Goal: Task Accomplishment & Management: Use online tool/utility

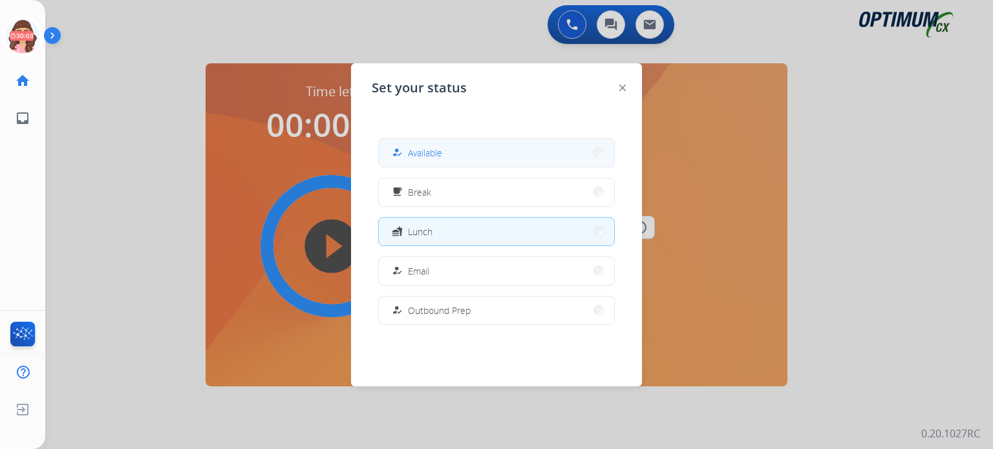
click at [433, 146] on span "Available" at bounding box center [425, 153] width 34 height 14
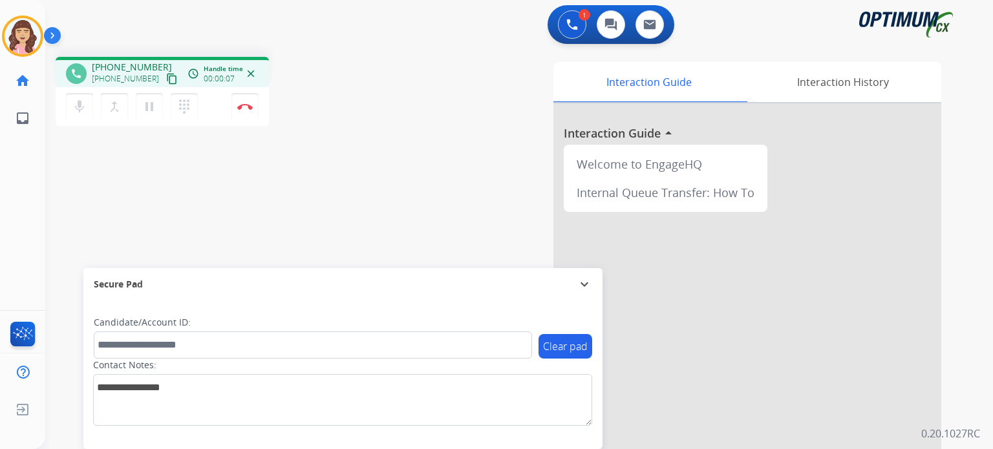
click at [166, 77] on mat-icon "content_copy" at bounding box center [172, 79] width 12 height 12
click at [259, 231] on div "phone [PHONE_NUMBER] [PHONE_NUMBER] content_copy access_time Call metrics Queue…" at bounding box center [503, 316] width 917 height 539
click at [248, 107] on img at bounding box center [245, 106] width 16 height 6
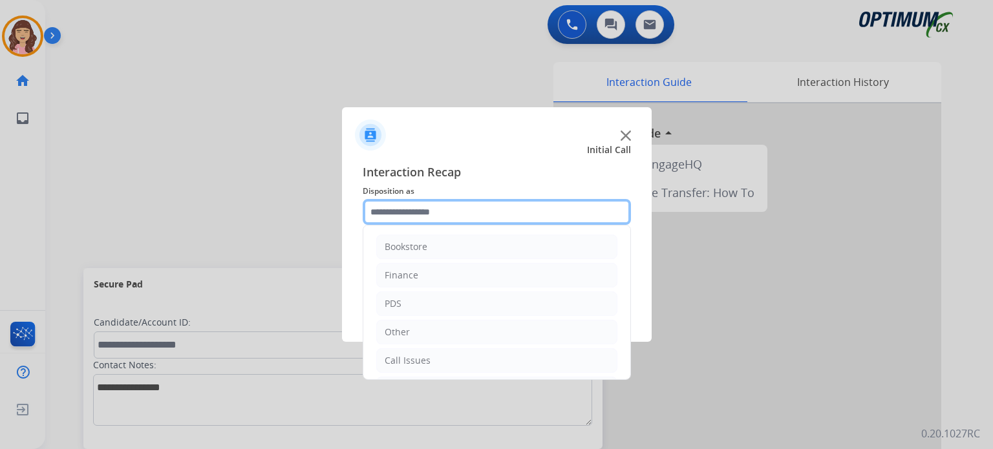
click at [454, 211] on input "text" at bounding box center [497, 212] width 268 height 26
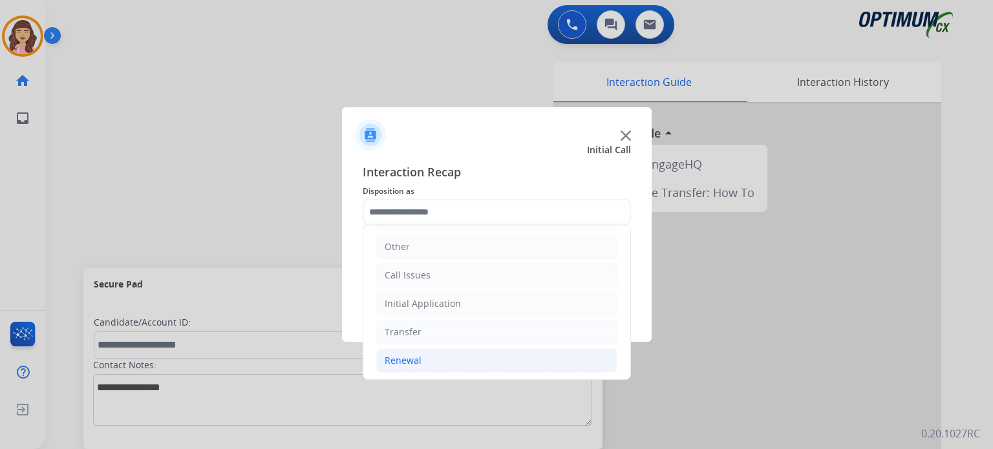
click at [424, 359] on li "Renewal" at bounding box center [496, 360] width 241 height 25
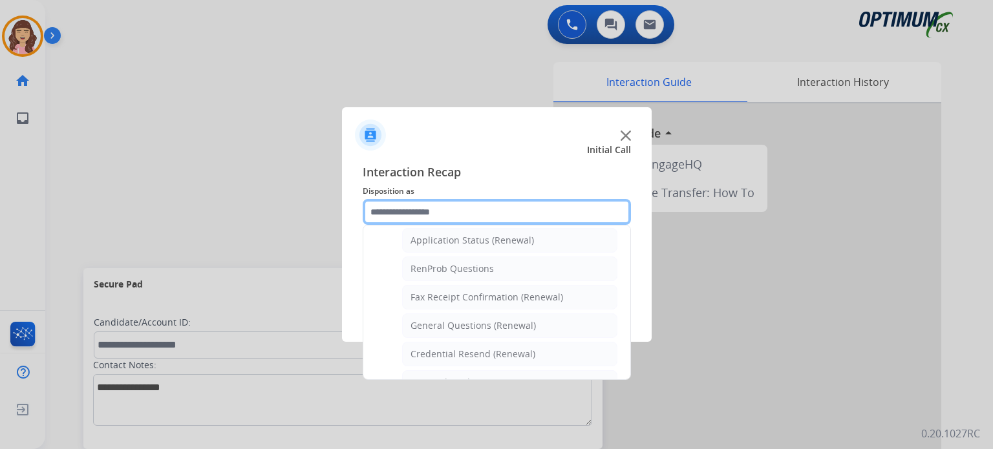
scroll to position [493, 0]
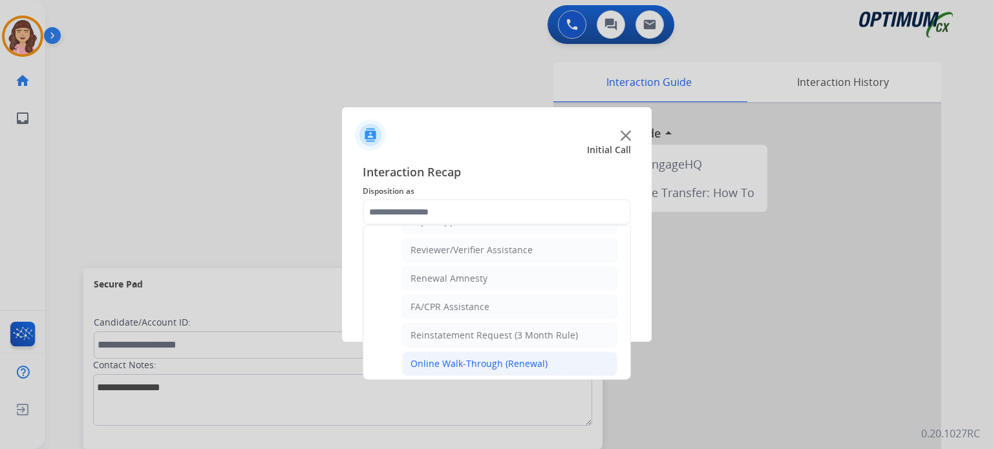
click at [442, 362] on div "Online Walk-Through (Renewal)" at bounding box center [479, 364] width 137 height 13
type input "**********"
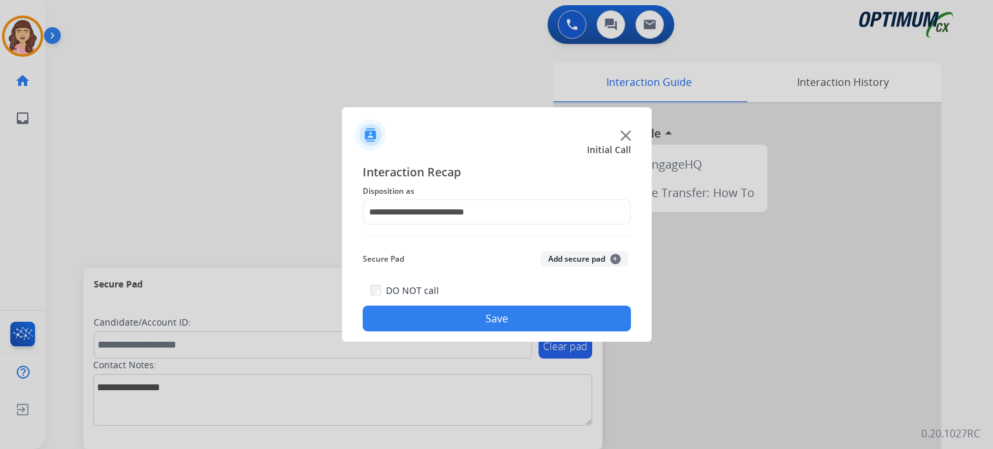
click at [497, 323] on button "Save" at bounding box center [497, 319] width 268 height 26
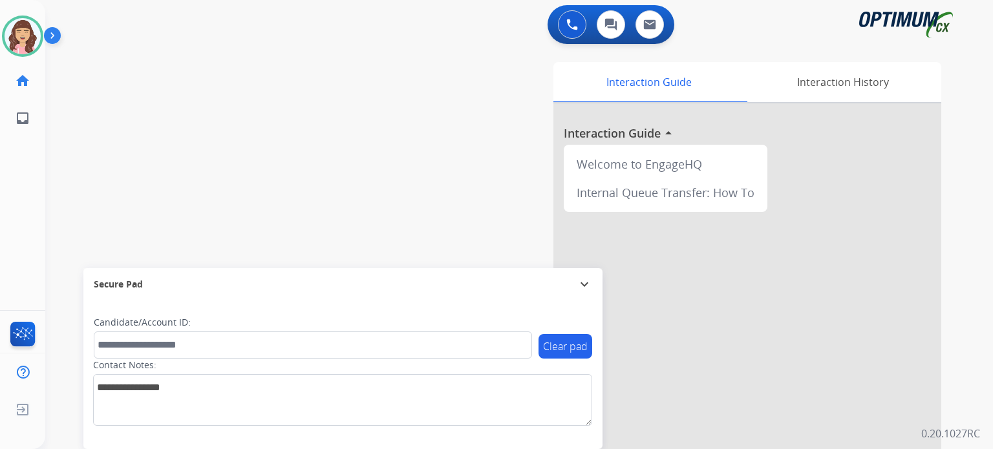
click at [127, 97] on div "swap_horiz Break voice bridge close_fullscreen Connect 3-Way Call merge_type Se…" at bounding box center [503, 316] width 917 height 539
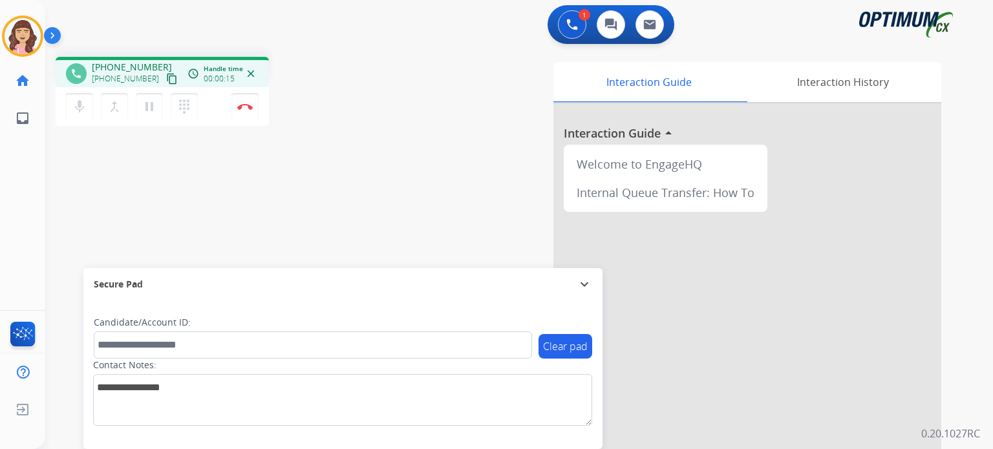
click at [166, 77] on mat-icon "content_copy" at bounding box center [172, 79] width 12 height 12
click at [243, 111] on button "Disconnect" at bounding box center [244, 106] width 27 height 27
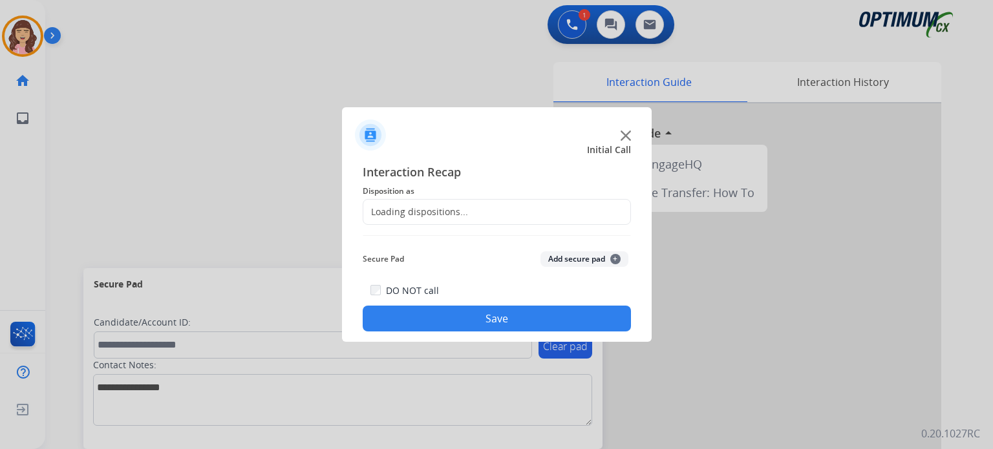
click at [437, 209] on div "Loading dispositions..." at bounding box center [415, 212] width 105 height 13
click at [481, 209] on div "Loading dispositions..." at bounding box center [497, 212] width 268 height 26
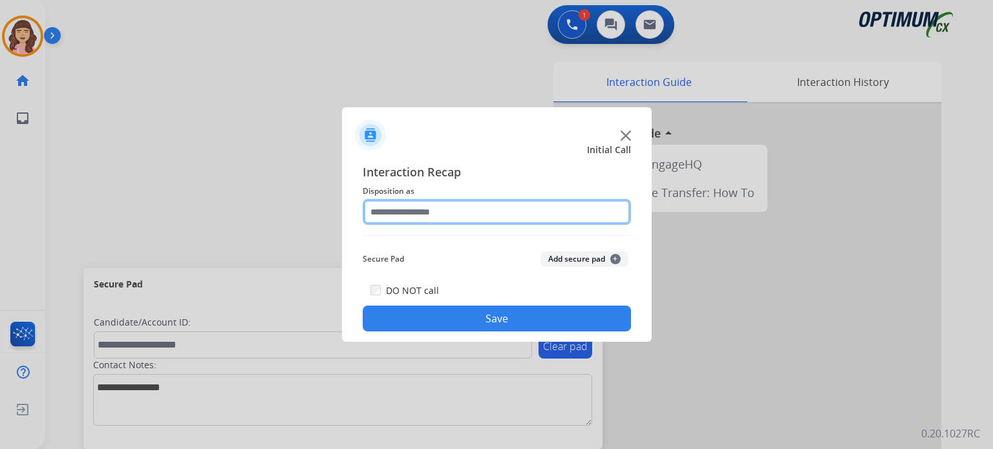
click at [596, 209] on input "text" at bounding box center [497, 212] width 268 height 26
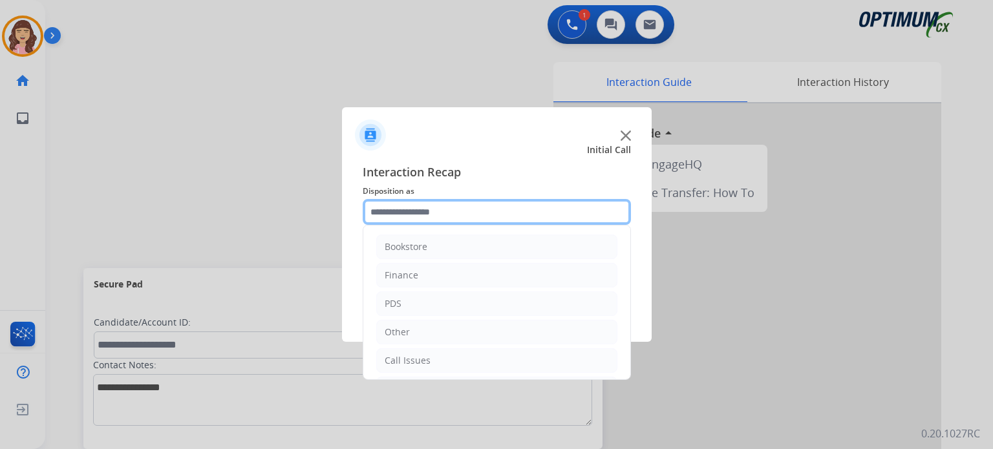
scroll to position [85, 0]
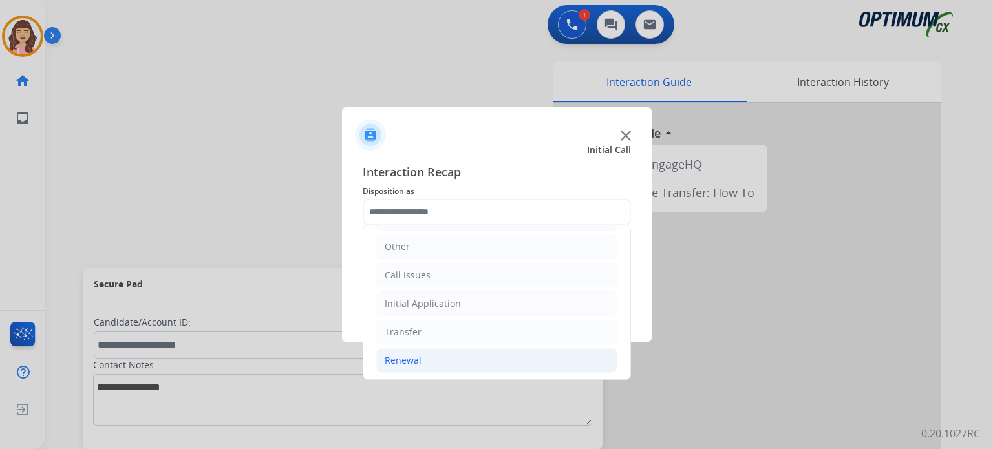
click at [428, 350] on li "Renewal" at bounding box center [496, 360] width 241 height 25
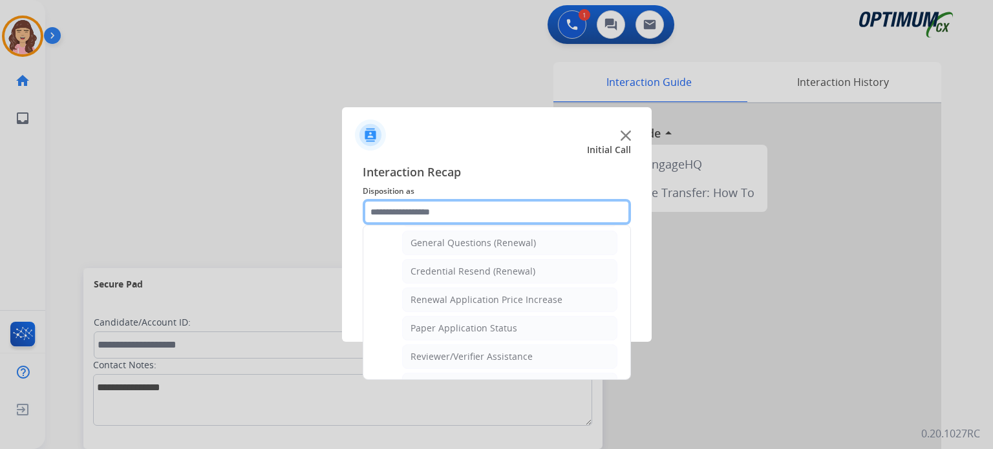
scroll to position [365, 0]
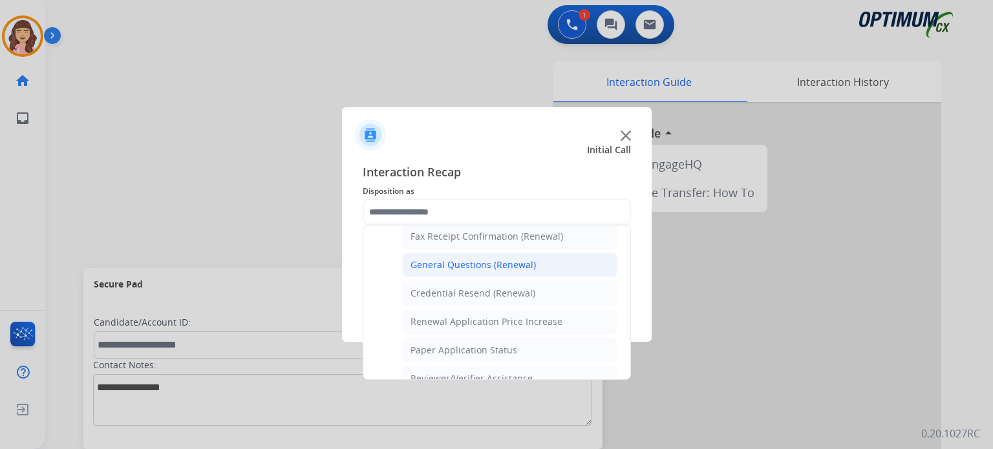
click at [515, 264] on div "General Questions (Renewal)" at bounding box center [473, 265] width 125 height 13
type input "**********"
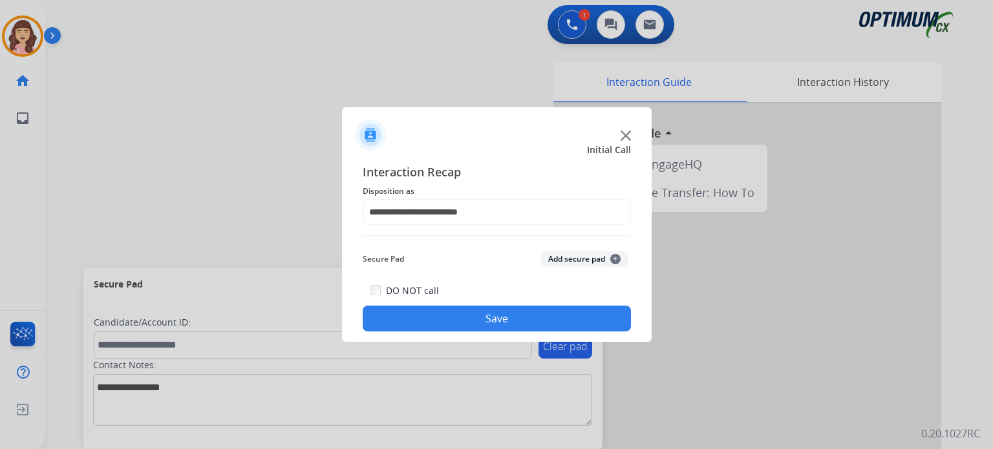
click at [487, 317] on button "Save" at bounding box center [497, 319] width 268 height 26
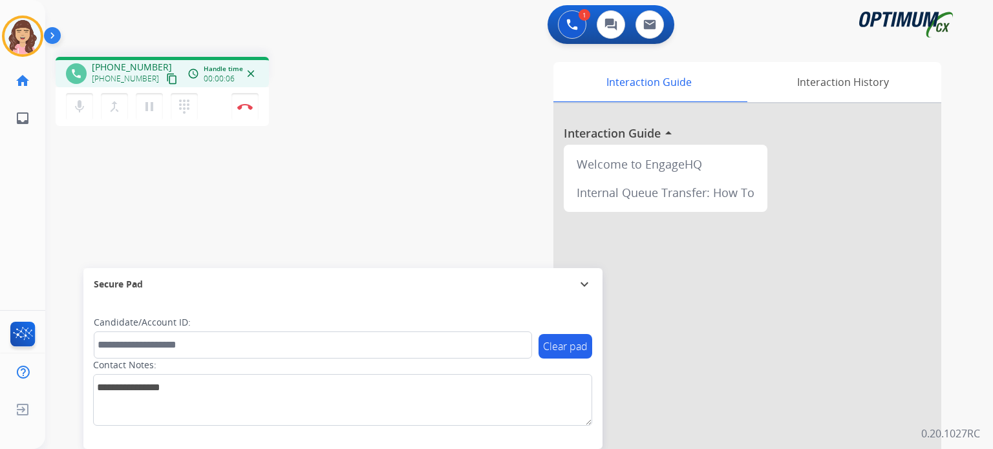
click at [166, 74] on mat-icon "content_copy" at bounding box center [172, 79] width 12 height 12
click at [268, 195] on div "phone [PHONE_NUMBER] [PHONE_NUMBER] content_copy access_time Call metrics Queue…" at bounding box center [503, 316] width 917 height 539
click at [244, 106] on img at bounding box center [245, 106] width 16 height 6
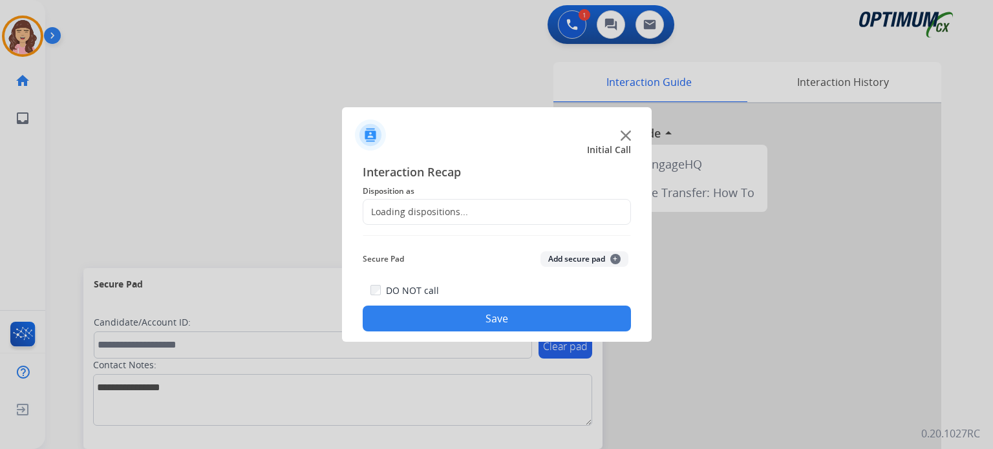
click at [436, 209] on div "Loading dispositions..." at bounding box center [415, 212] width 105 height 13
click at [476, 210] on div "Loading dispositions..." at bounding box center [497, 212] width 268 height 26
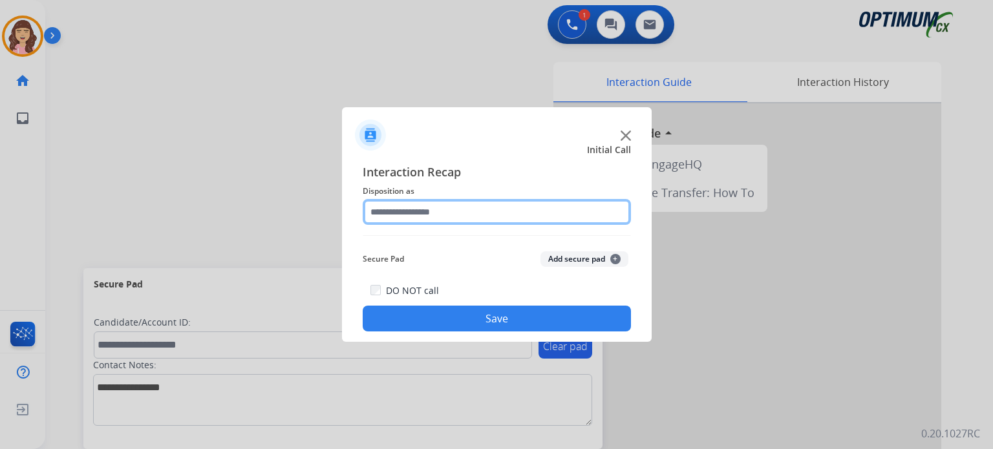
click at [534, 211] on input "text" at bounding box center [497, 212] width 268 height 26
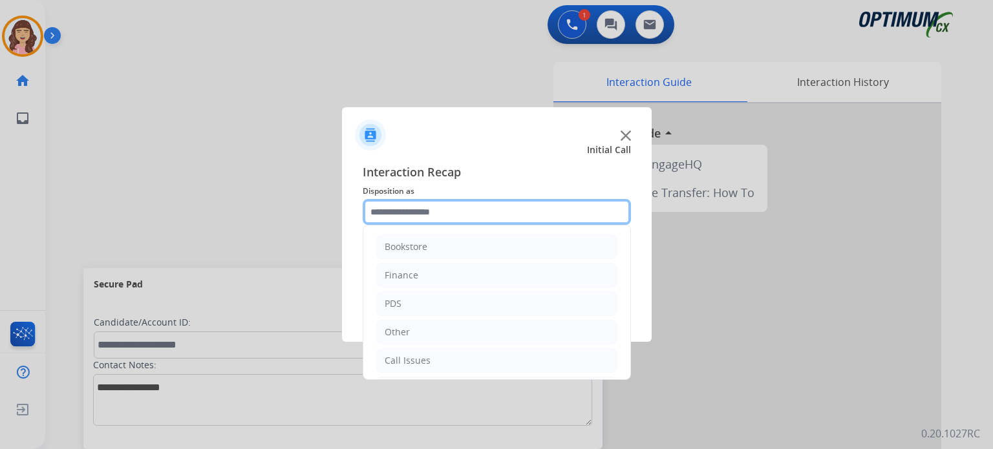
scroll to position [85, 0]
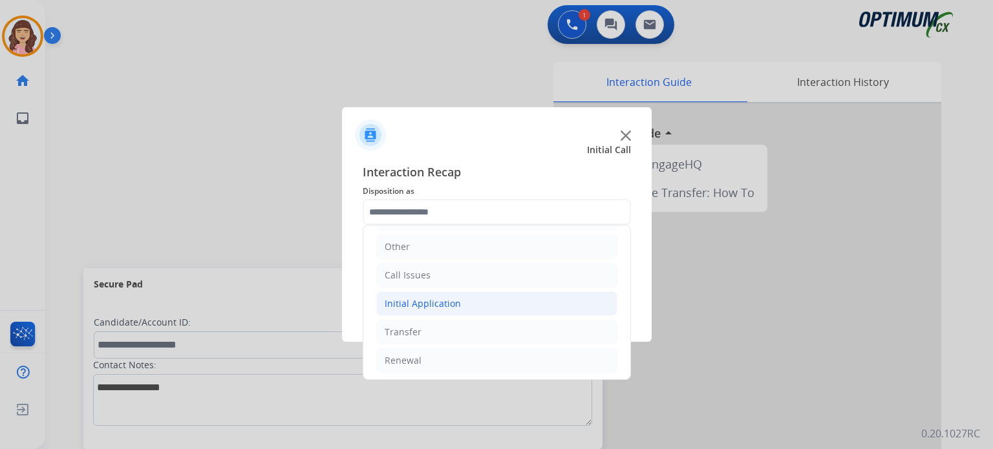
click at [453, 297] on div "Initial Application" at bounding box center [423, 303] width 76 height 13
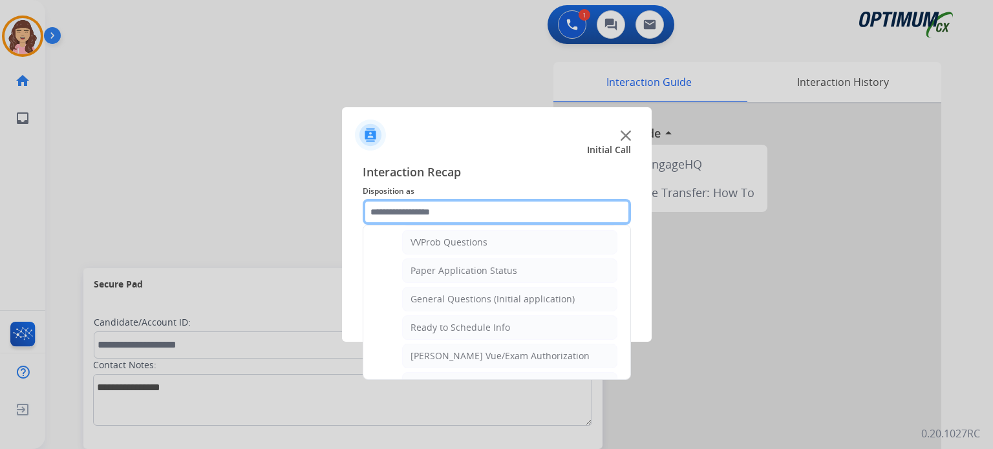
scroll to position [706, 0]
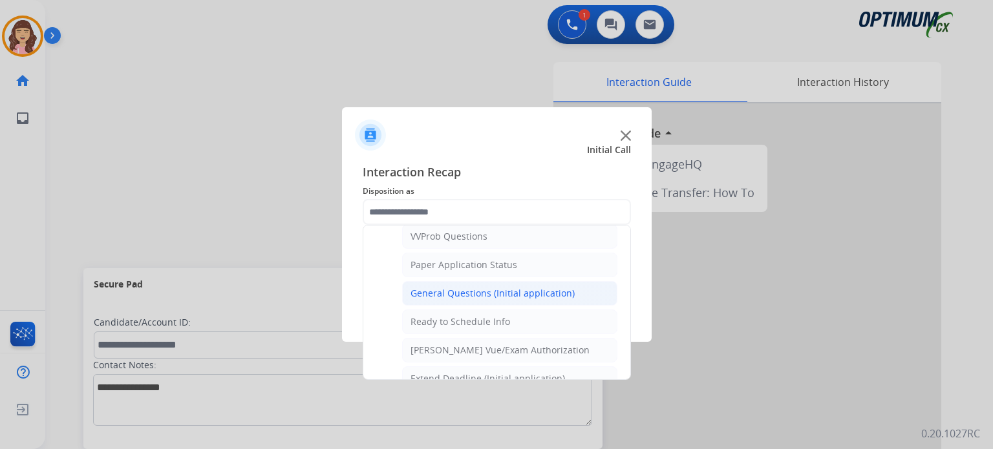
click at [512, 287] on div "General Questions (Initial application)" at bounding box center [493, 293] width 164 height 13
type input "**********"
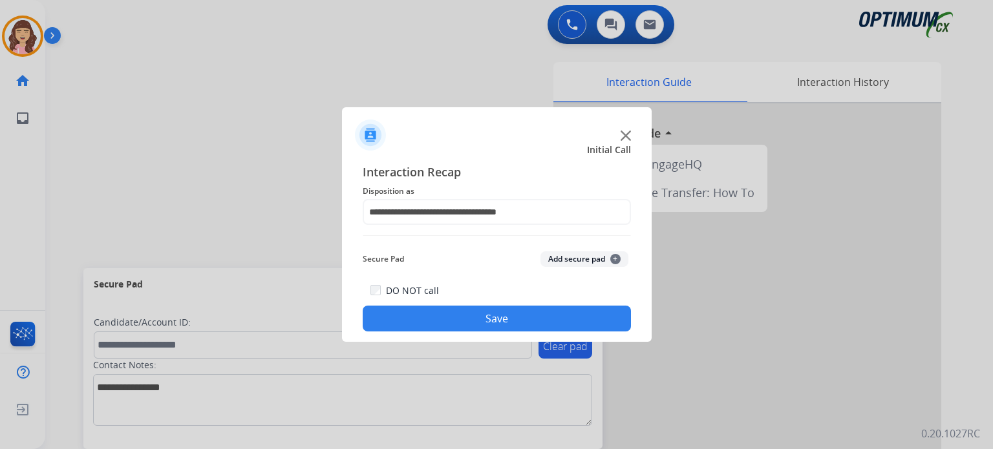
click at [498, 312] on button "Save" at bounding box center [497, 319] width 268 height 26
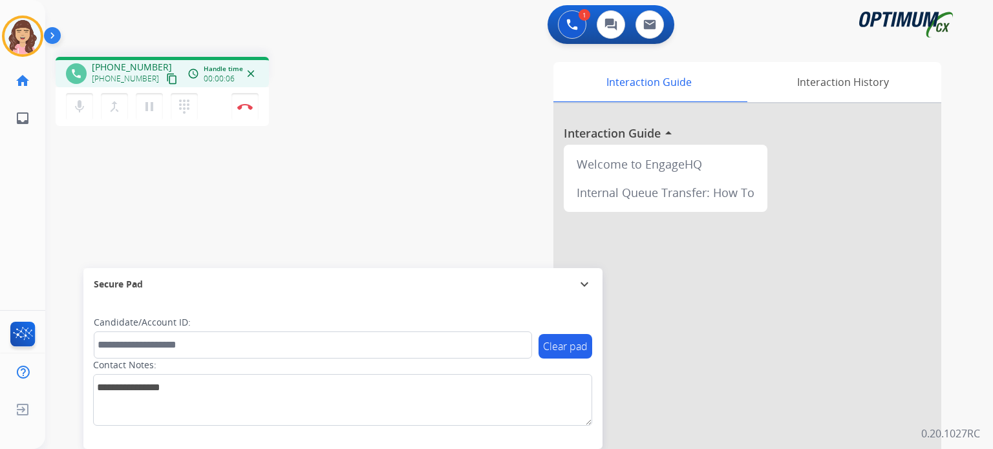
click at [166, 77] on mat-icon "content_copy" at bounding box center [172, 79] width 12 height 12
click at [248, 108] on img at bounding box center [245, 106] width 16 height 6
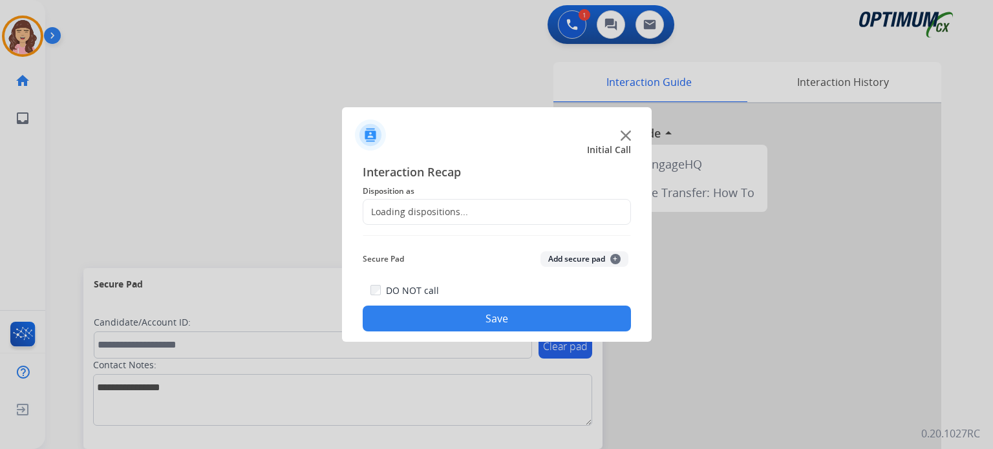
click at [480, 213] on div "Loading dispositions..." at bounding box center [497, 212] width 268 height 26
click at [499, 210] on div "Loading dispositions..." at bounding box center [497, 212] width 268 height 26
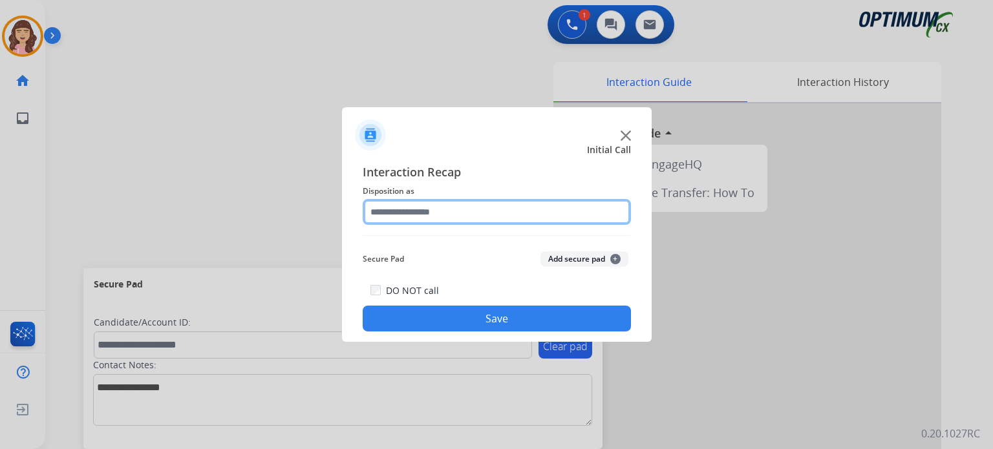
click at [499, 210] on input "text" at bounding box center [497, 212] width 268 height 26
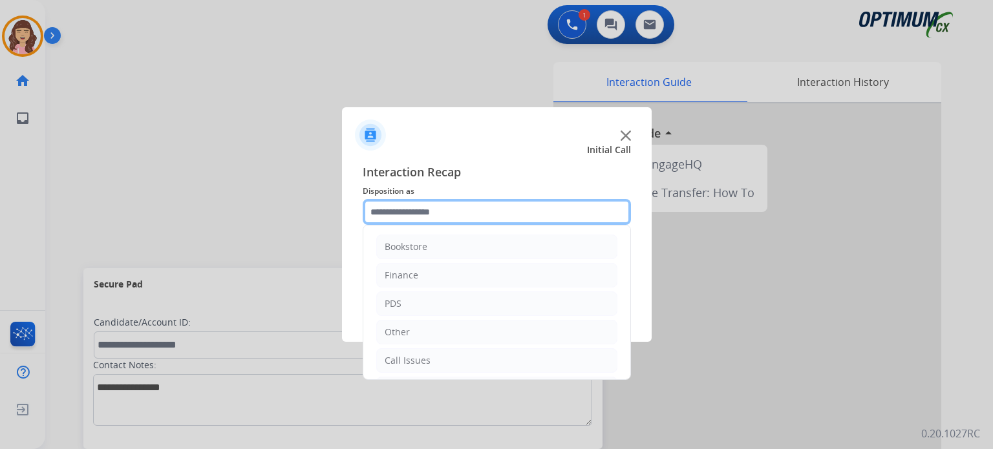
scroll to position [85, 0]
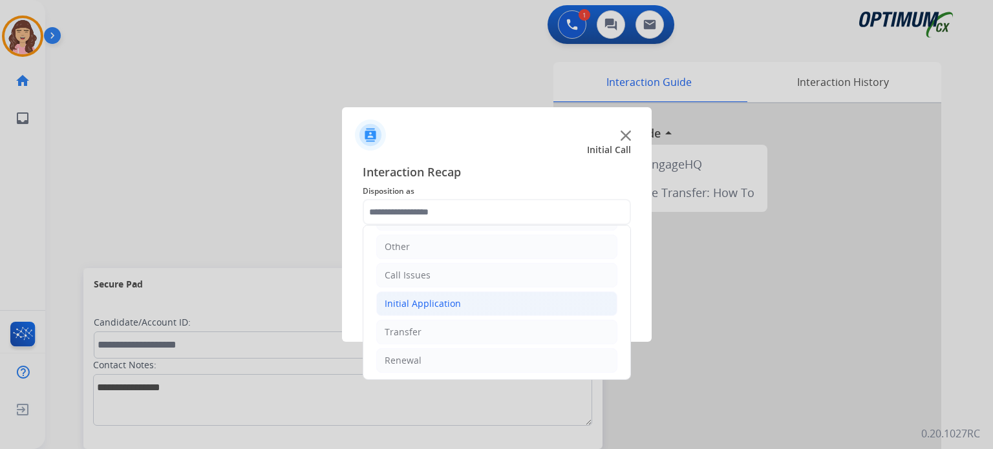
click at [455, 310] on li "Initial Application" at bounding box center [496, 304] width 241 height 25
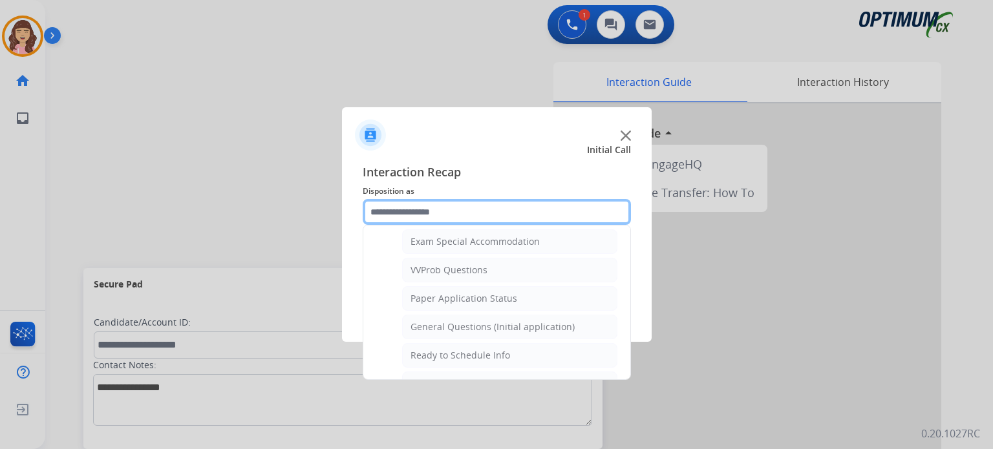
scroll to position [676, 0]
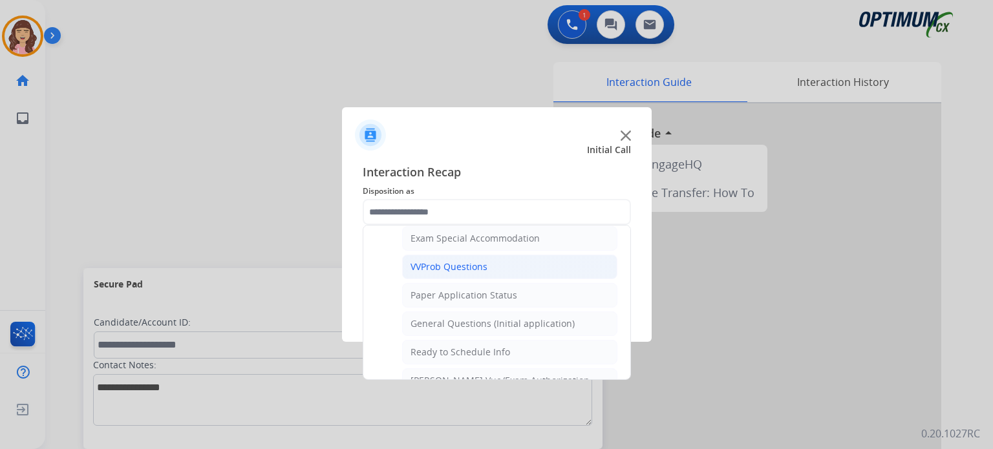
click at [470, 262] on div "VVProb Questions" at bounding box center [449, 267] width 77 height 13
type input "**********"
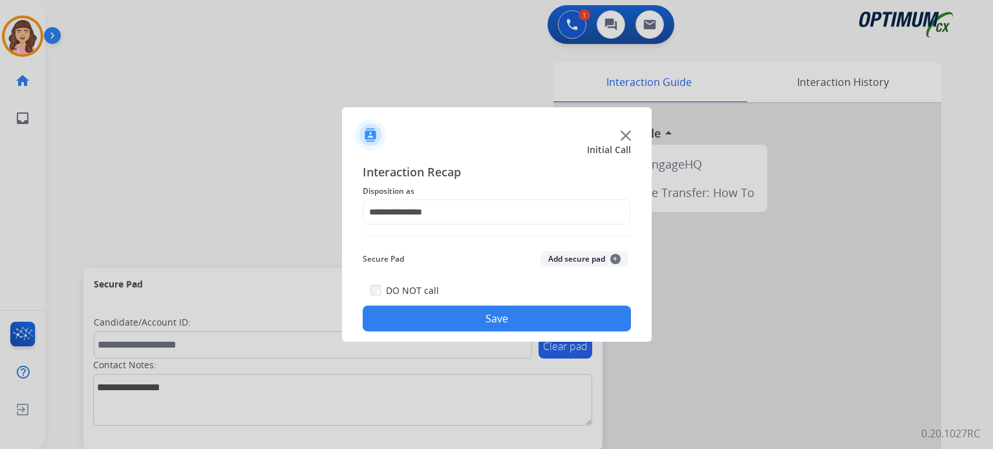
click at [501, 326] on button "Save" at bounding box center [497, 319] width 268 height 26
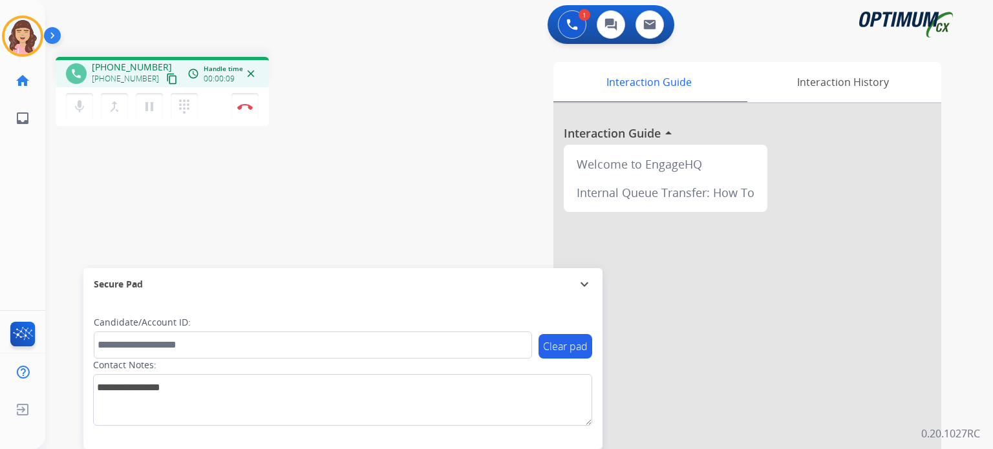
click at [166, 78] on mat-icon "content_copy" at bounding box center [172, 79] width 12 height 12
click at [252, 204] on div "phone [PHONE_NUMBER] [PHONE_NUMBER] content_copy access_time Call metrics Queue…" at bounding box center [503, 316] width 917 height 539
click at [246, 105] on img at bounding box center [245, 106] width 16 height 6
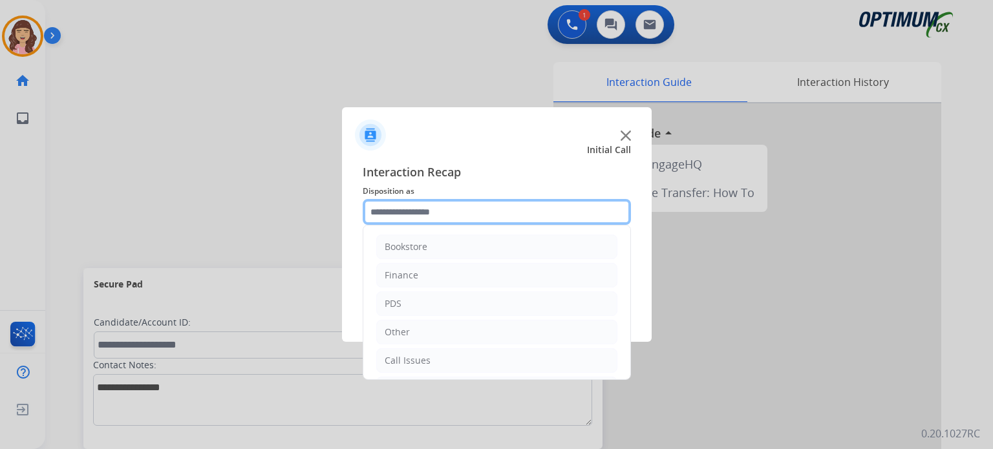
click at [481, 211] on input "text" at bounding box center [497, 212] width 268 height 26
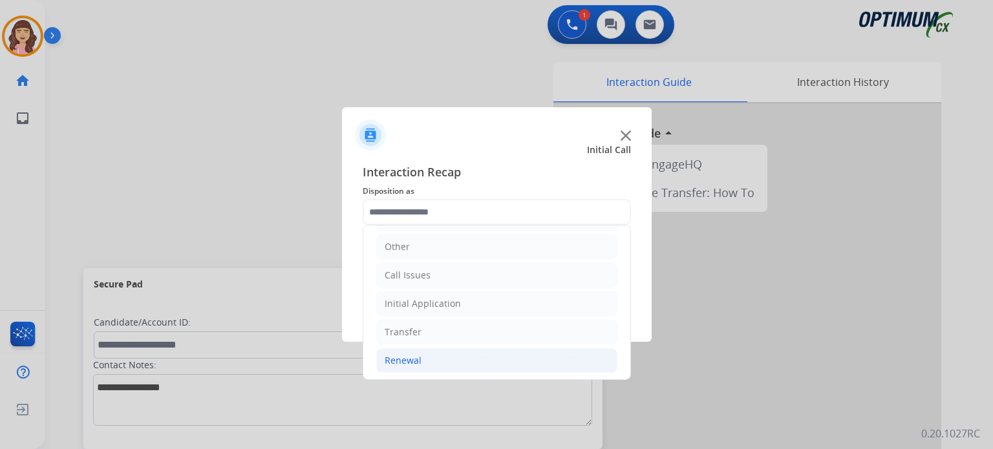
click at [402, 360] on div "Renewal" at bounding box center [403, 360] width 37 height 13
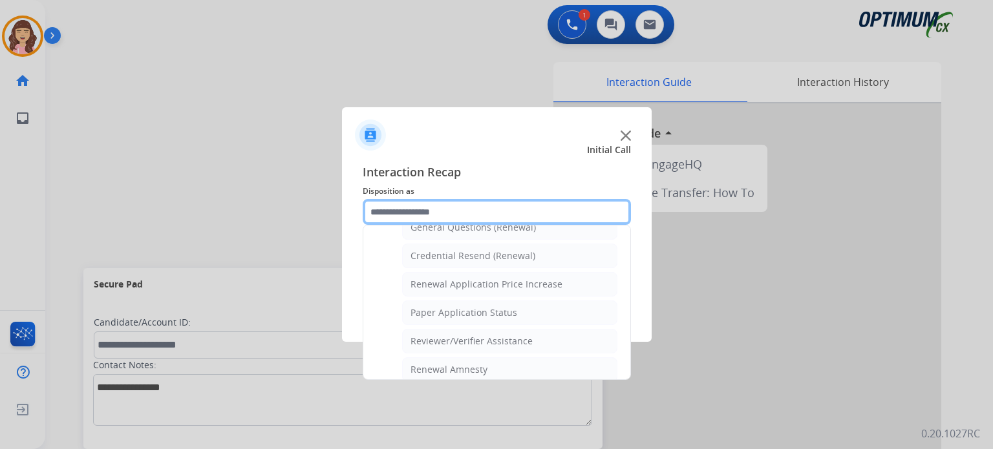
scroll to position [374, 0]
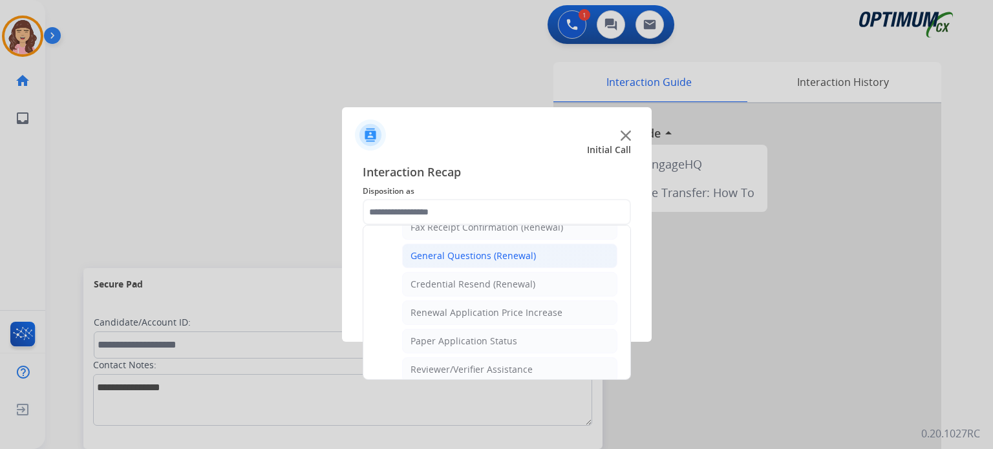
click at [442, 259] on li "General Questions (Renewal)" at bounding box center [509, 256] width 215 height 25
type input "**********"
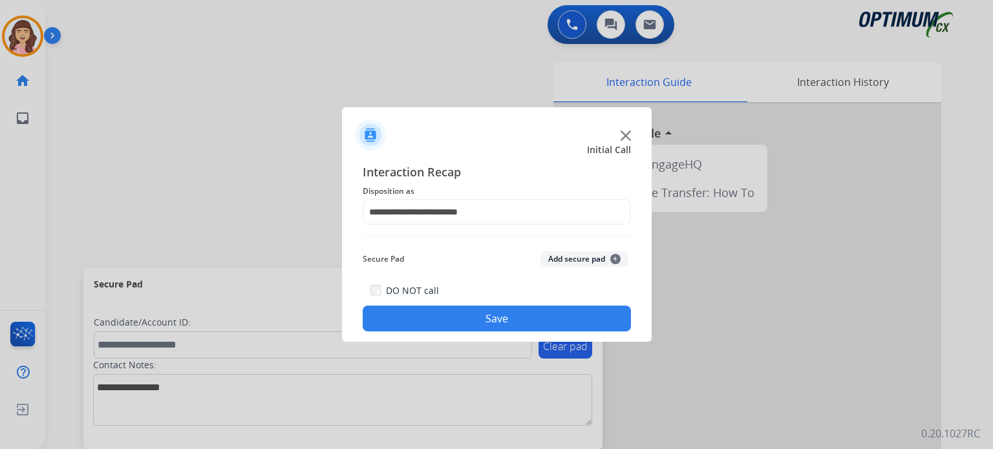
click at [478, 320] on button "Save" at bounding box center [497, 319] width 268 height 26
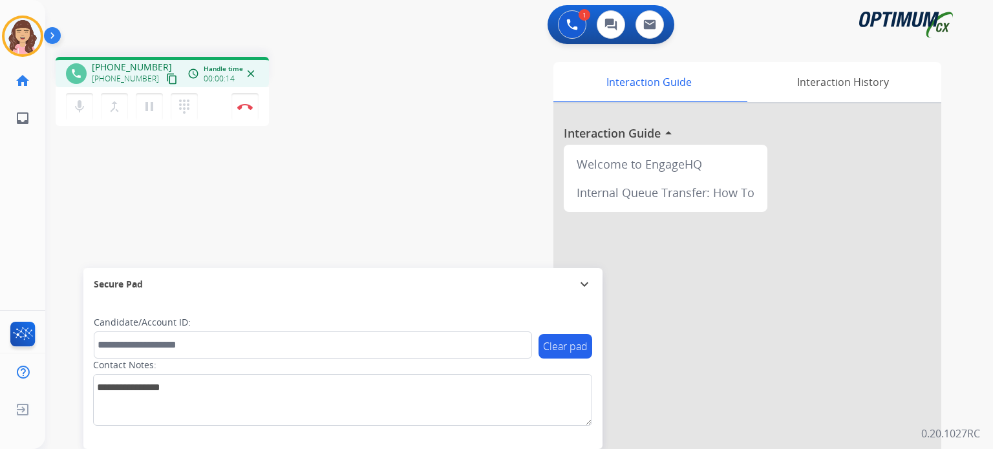
click at [166, 81] on mat-icon "content_copy" at bounding box center [172, 79] width 12 height 12
click at [244, 107] on img at bounding box center [245, 106] width 16 height 6
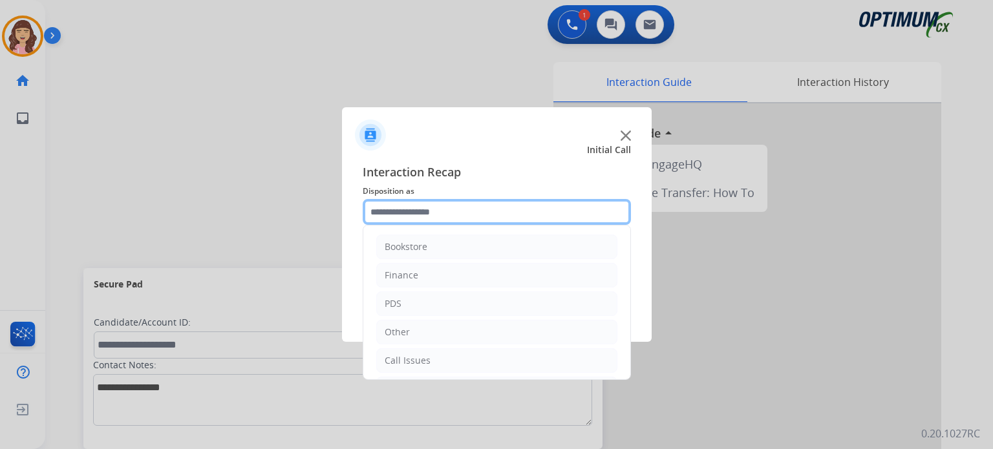
click at [460, 211] on input "text" at bounding box center [497, 212] width 268 height 26
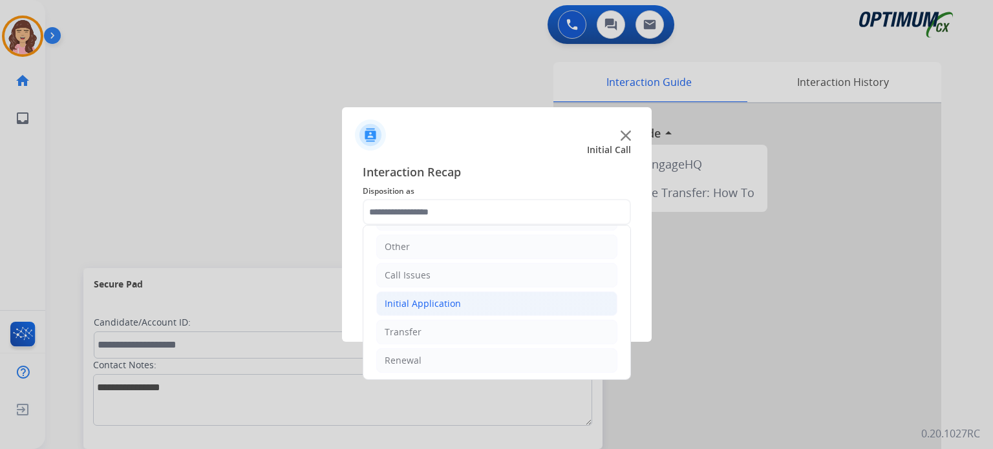
click at [447, 305] on div "Initial Application" at bounding box center [423, 303] width 76 height 13
click at [437, 297] on div "Initial Application" at bounding box center [423, 303] width 76 height 13
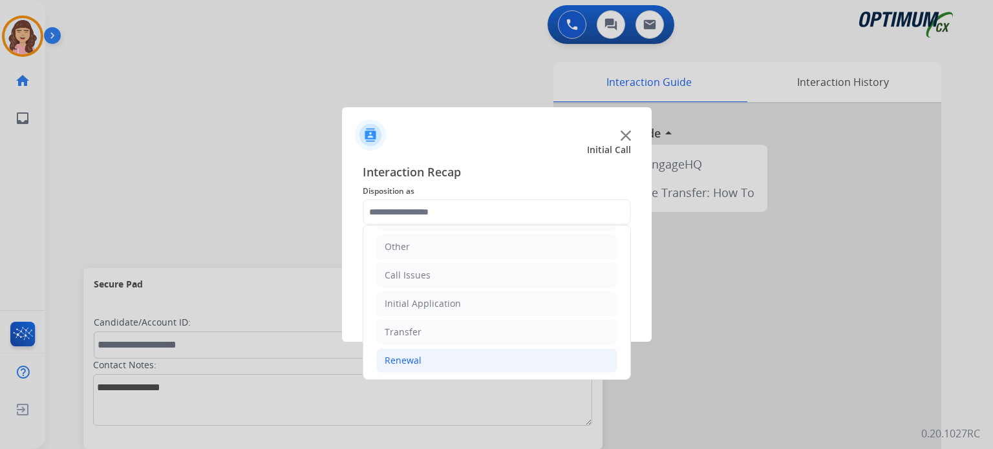
click at [419, 366] on li "Renewal" at bounding box center [496, 360] width 241 height 25
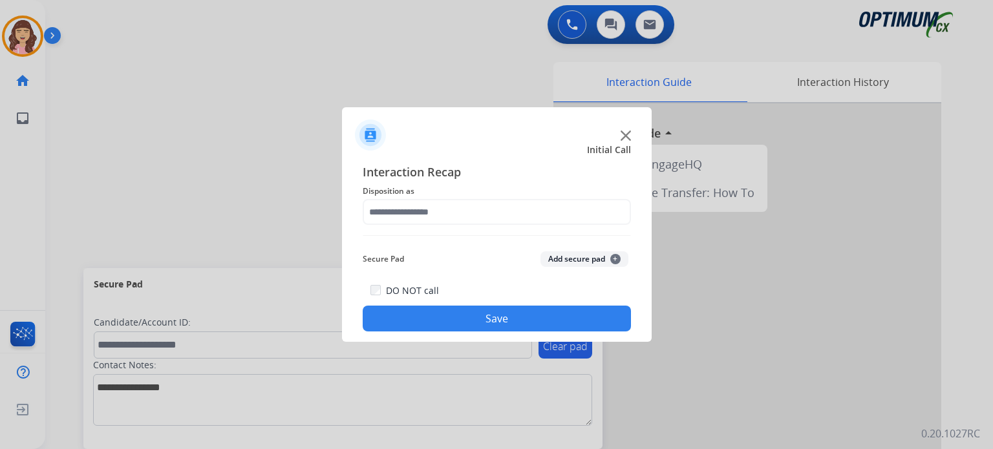
click at [626, 264] on div "Secure Pad Add secure pad +" at bounding box center [497, 259] width 268 height 26
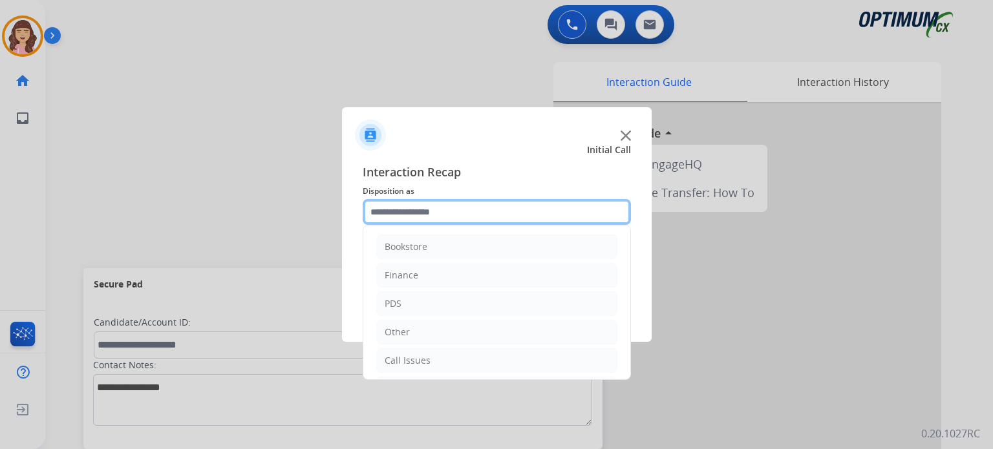
click at [487, 211] on input "text" at bounding box center [497, 212] width 268 height 26
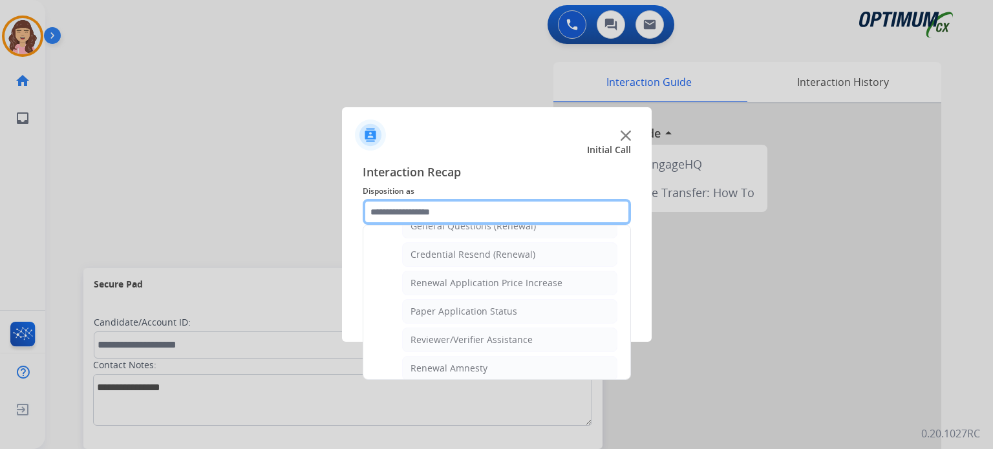
scroll to position [387, 0]
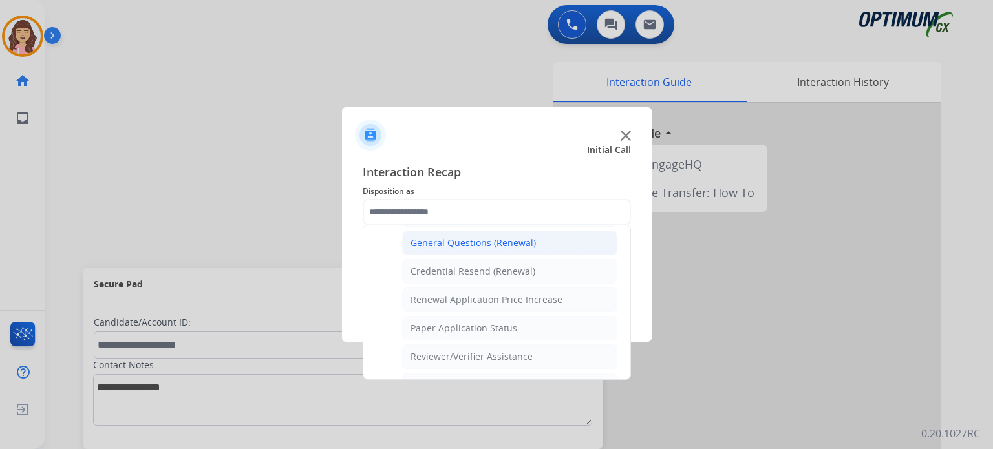
click at [459, 244] on div "General Questions (Renewal)" at bounding box center [473, 243] width 125 height 13
type input "**********"
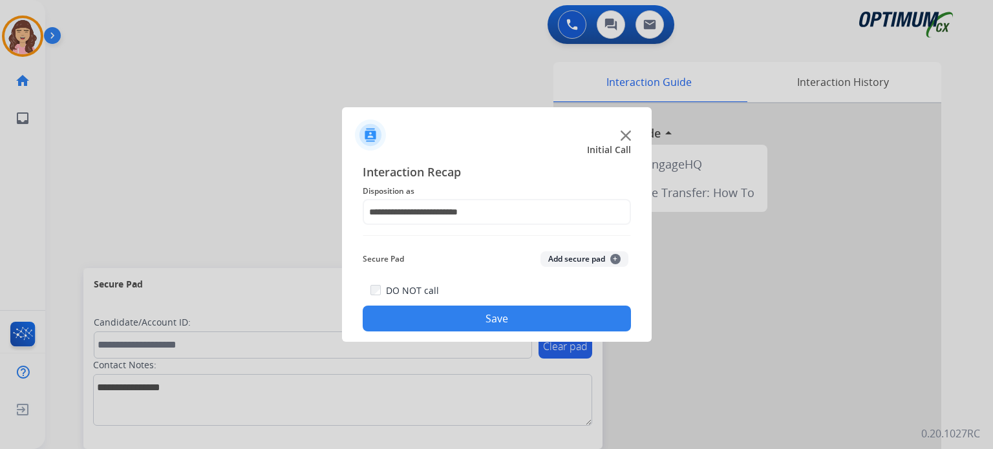
click at [473, 312] on button "Save" at bounding box center [497, 319] width 268 height 26
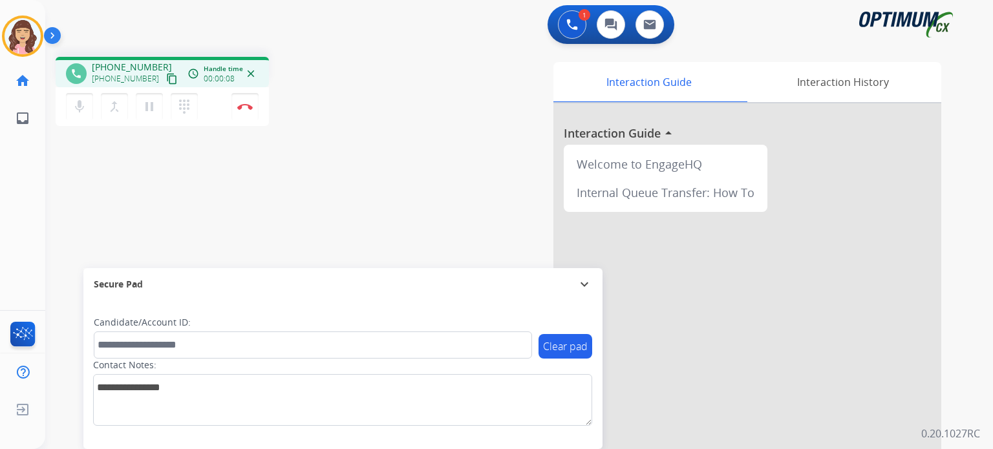
click at [166, 80] on mat-icon "content_copy" at bounding box center [172, 79] width 12 height 12
click at [248, 110] on button "Disconnect" at bounding box center [244, 106] width 27 height 27
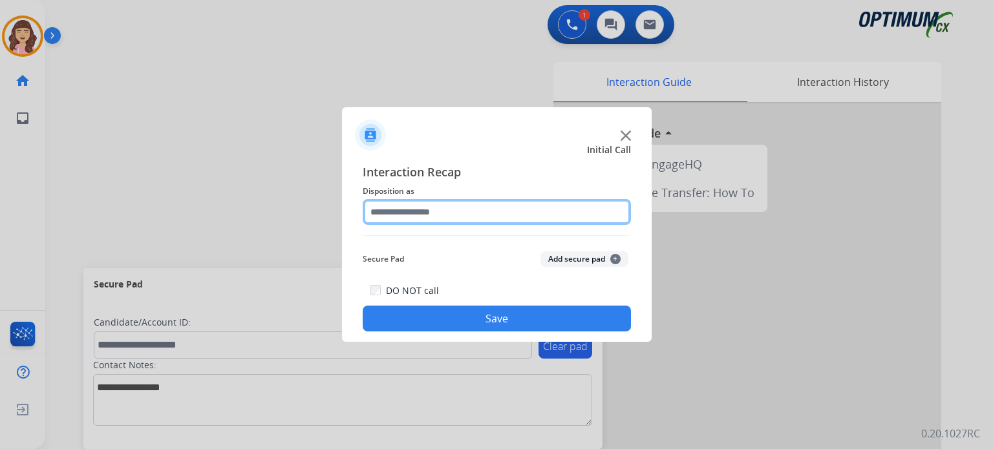
click at [488, 214] on input "text" at bounding box center [497, 212] width 268 height 26
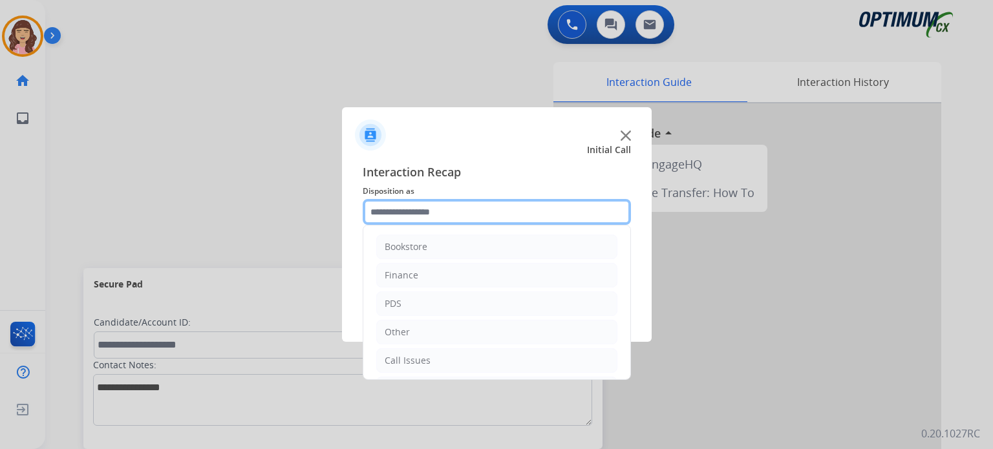
scroll to position [85, 0]
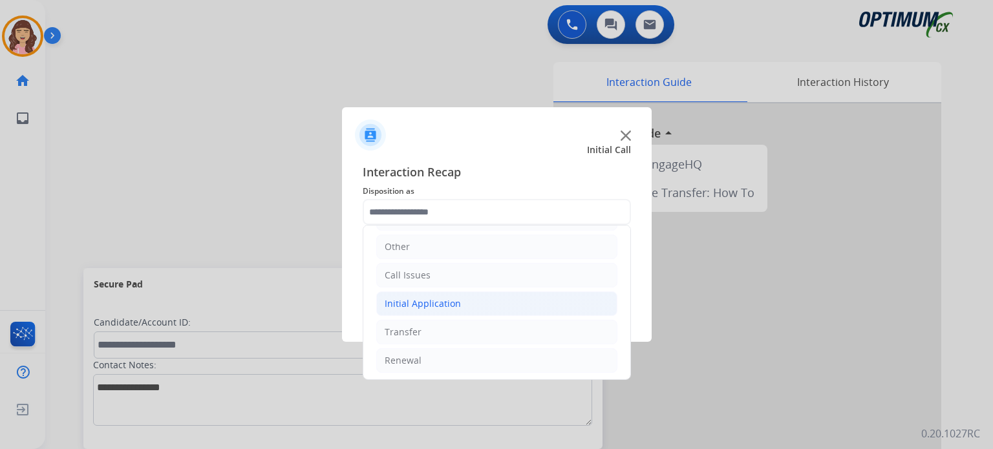
click at [430, 302] on div "Initial Application" at bounding box center [423, 303] width 76 height 13
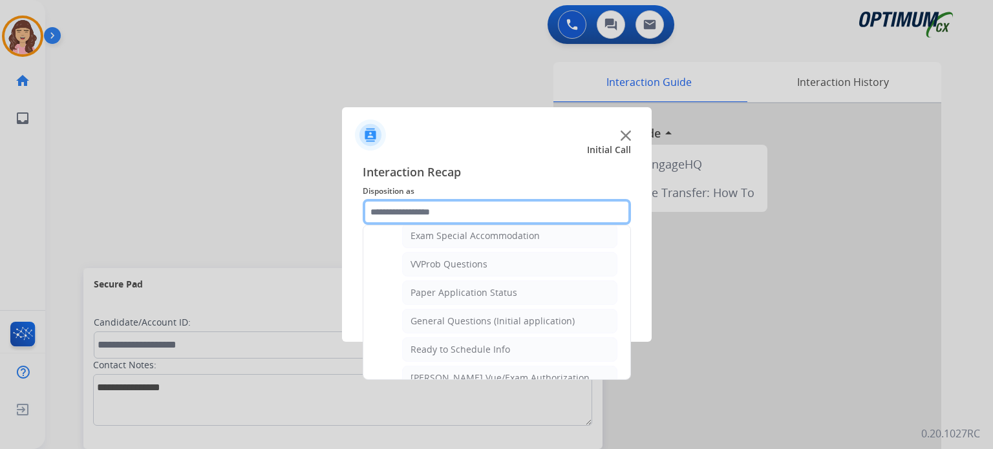
scroll to position [672, 0]
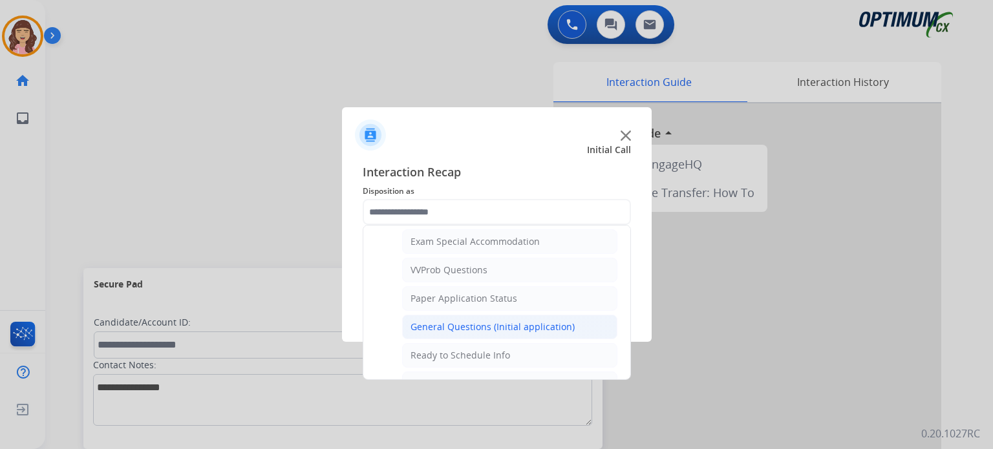
click at [490, 321] on div "General Questions (Initial application)" at bounding box center [493, 327] width 164 height 13
type input "**********"
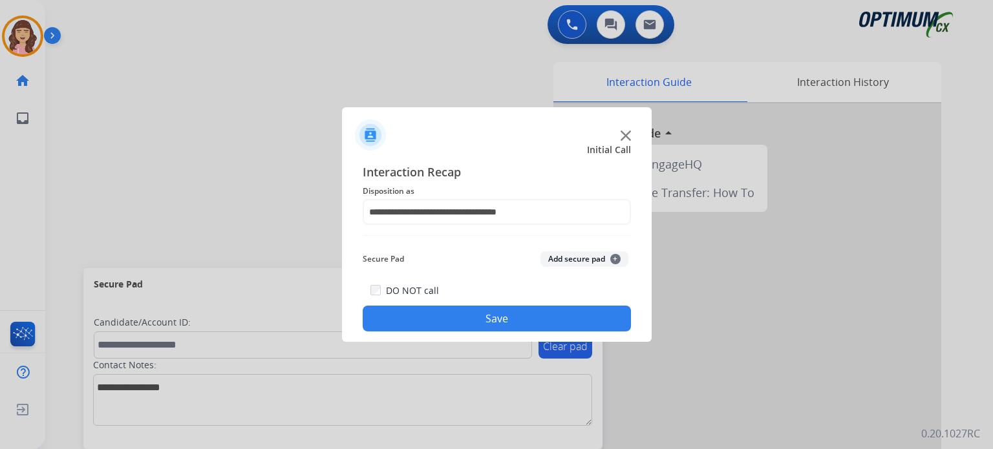
click at [484, 323] on button "Save" at bounding box center [497, 319] width 268 height 26
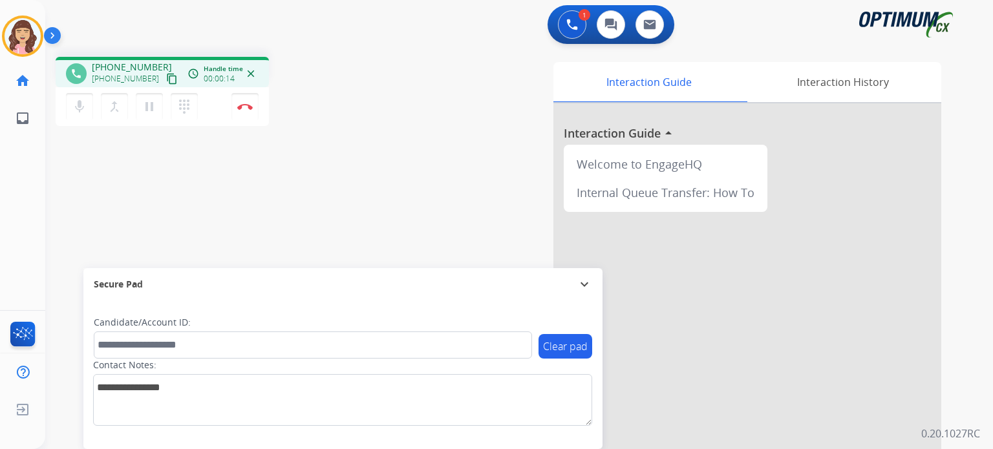
click at [166, 76] on mat-icon "content_copy" at bounding box center [172, 79] width 12 height 12
click at [243, 113] on button "Disconnect" at bounding box center [244, 106] width 27 height 27
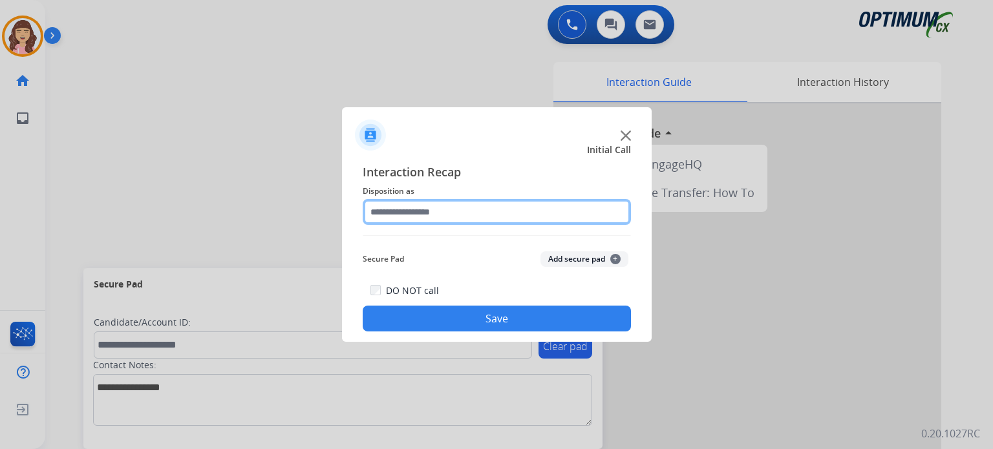
click at [430, 213] on input "text" at bounding box center [497, 212] width 268 height 26
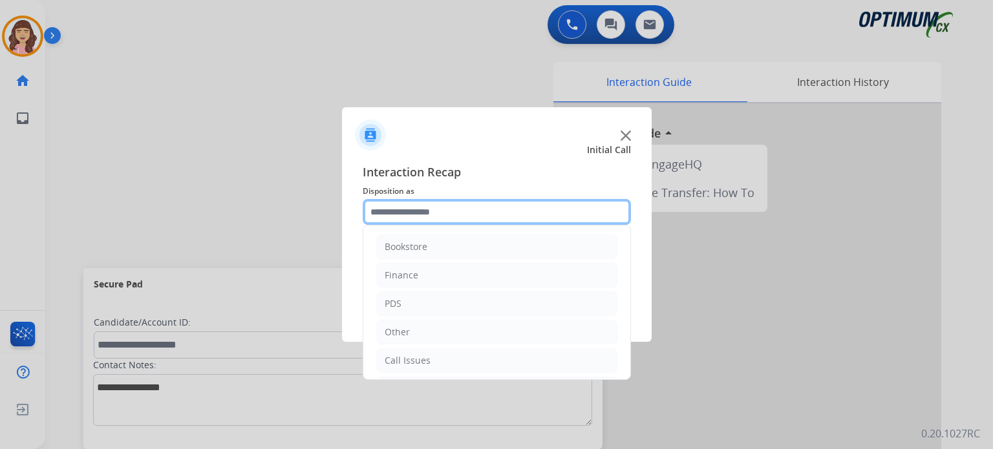
scroll to position [85, 0]
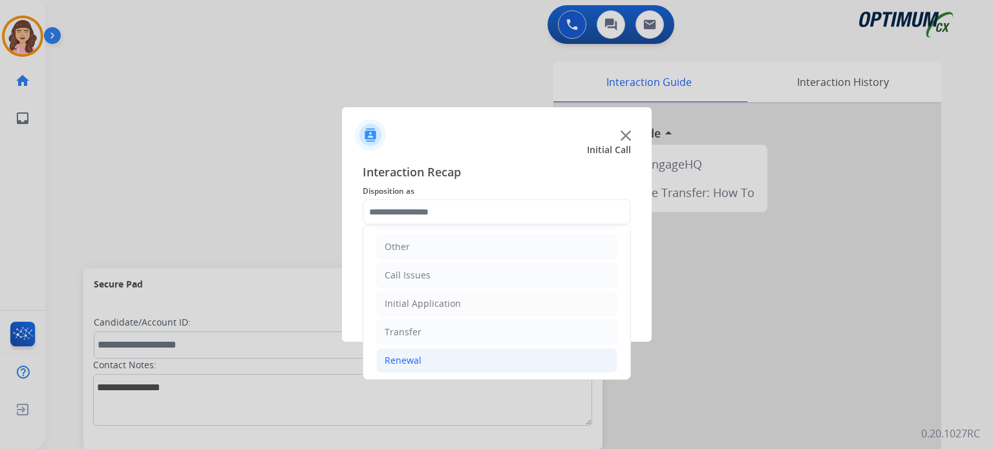
click at [435, 369] on li "Renewal" at bounding box center [496, 360] width 241 height 25
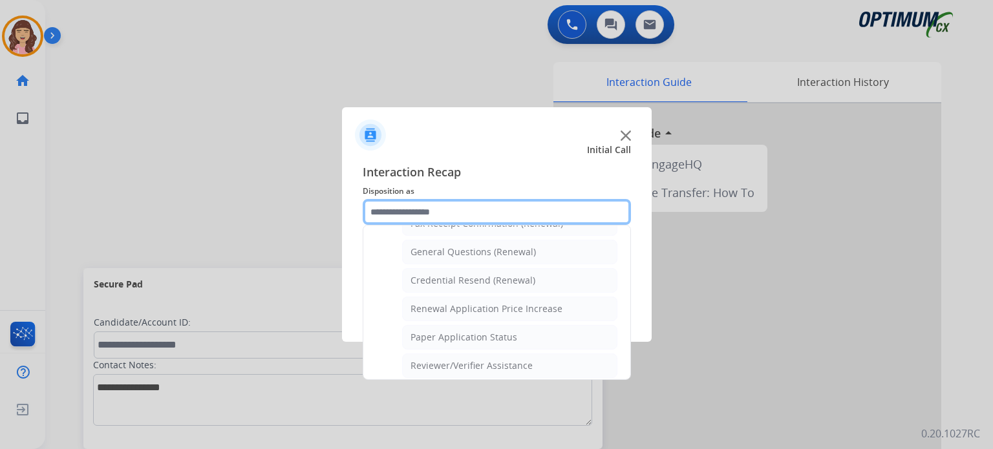
scroll to position [372, 0]
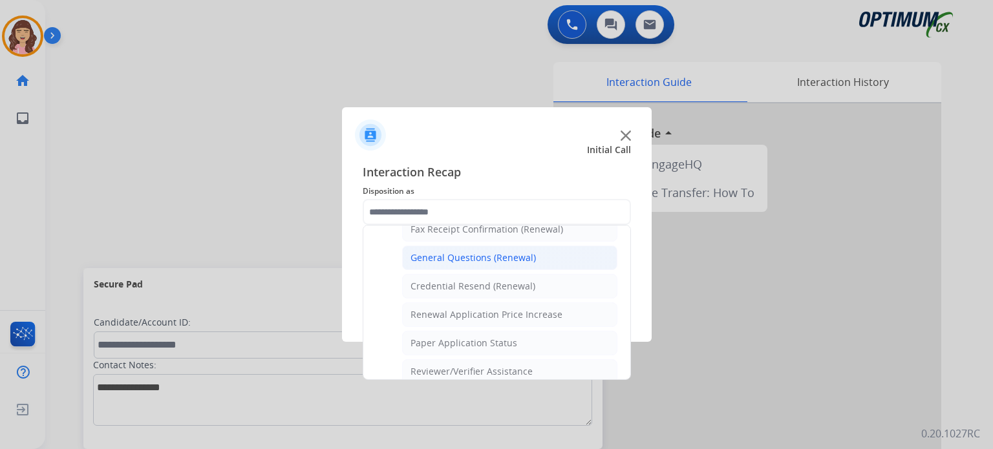
click at [477, 251] on div "General Questions (Renewal)" at bounding box center [473, 257] width 125 height 13
type input "**********"
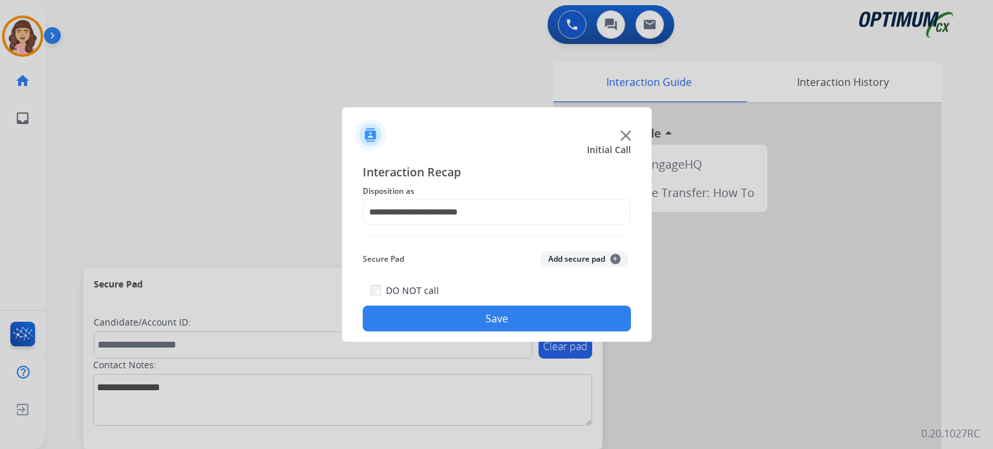
click at [491, 325] on button "Save" at bounding box center [497, 319] width 268 height 26
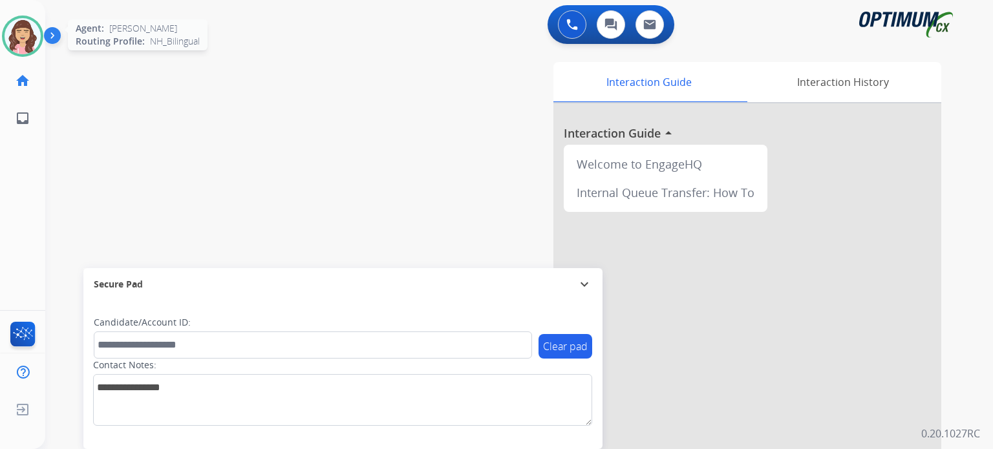
click at [28, 30] on img at bounding box center [23, 36] width 36 height 36
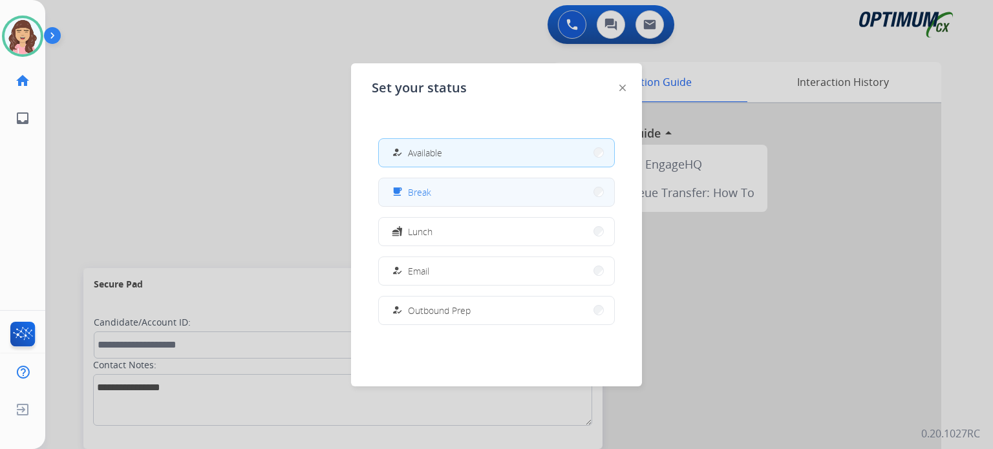
click at [460, 197] on button "free_breakfast Break" at bounding box center [496, 192] width 235 height 28
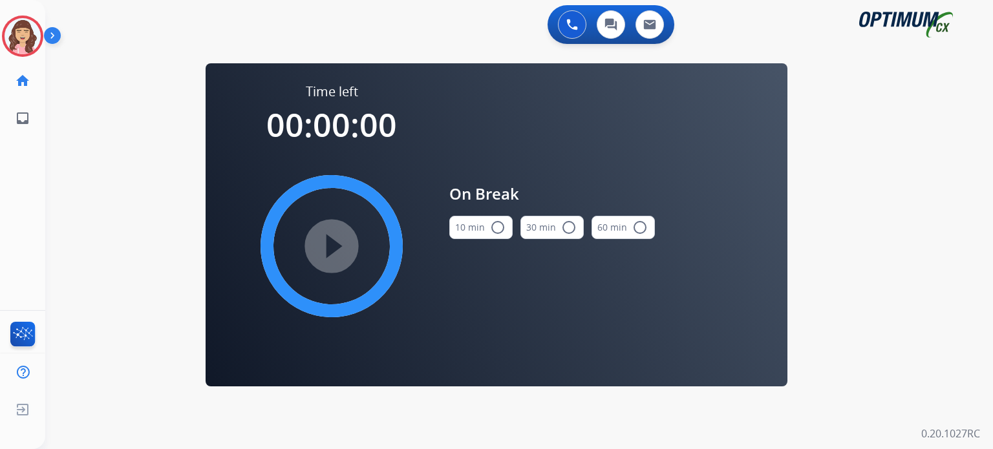
click at [499, 229] on mat-icon "radio_button_unchecked" at bounding box center [498, 228] width 16 height 16
click at [326, 248] on mat-icon "play_circle_filled" at bounding box center [332, 247] width 16 height 16
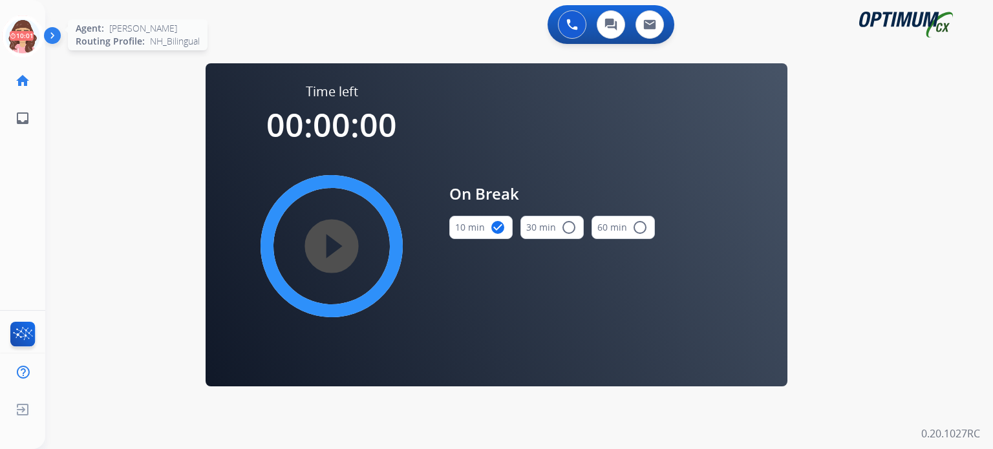
click at [25, 32] on icon at bounding box center [23, 37] width 42 height 42
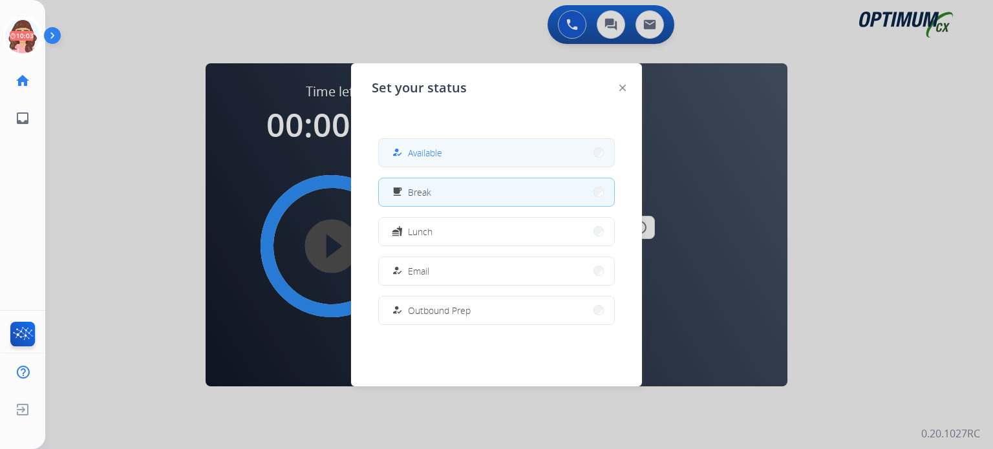
click at [416, 156] on span "Available" at bounding box center [425, 153] width 34 height 14
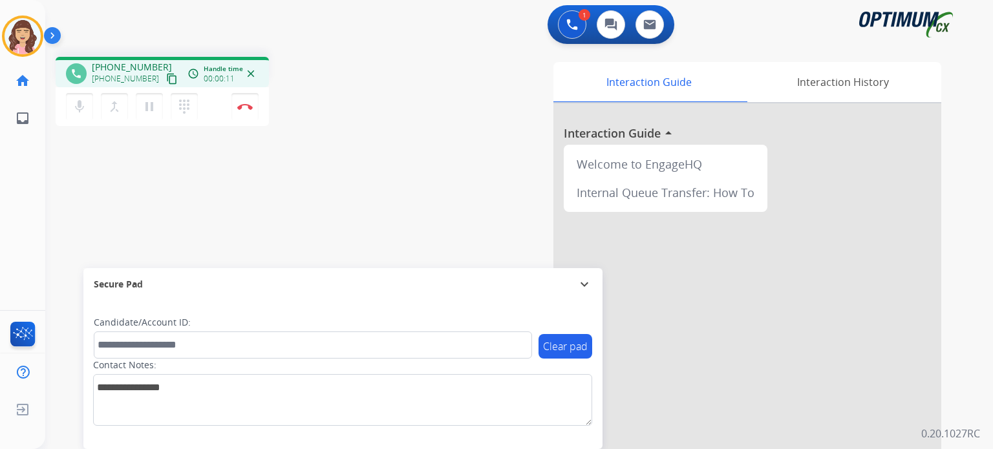
click at [166, 77] on mat-icon "content_copy" at bounding box center [172, 79] width 12 height 12
click at [242, 113] on button "Disconnect" at bounding box center [244, 106] width 27 height 27
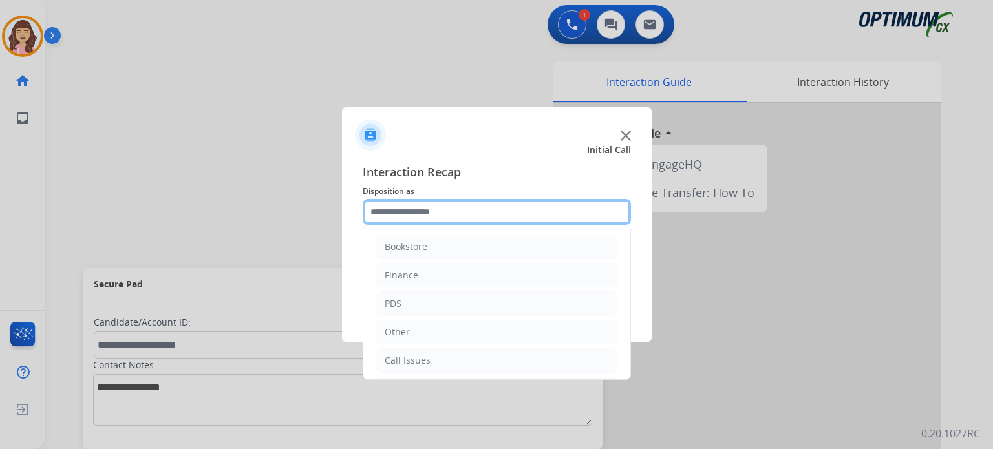
click at [423, 211] on input "text" at bounding box center [497, 212] width 268 height 26
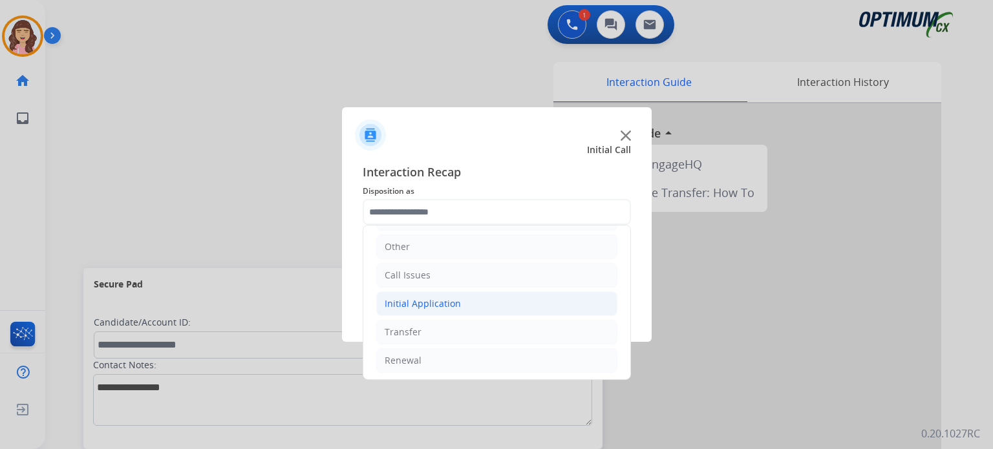
click at [436, 303] on div "Initial Application" at bounding box center [423, 303] width 76 height 13
click at [460, 297] on li "Initial Application" at bounding box center [496, 304] width 241 height 25
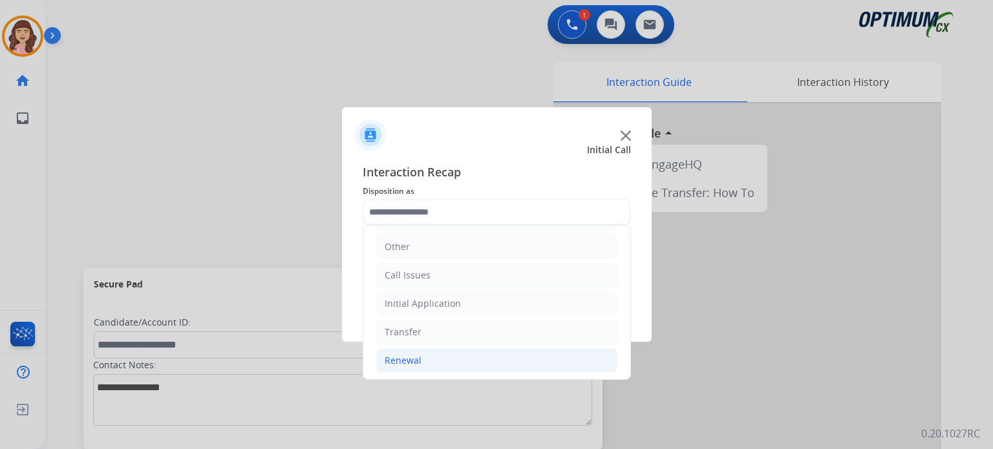
click at [416, 363] on div "Renewal" at bounding box center [403, 360] width 37 height 13
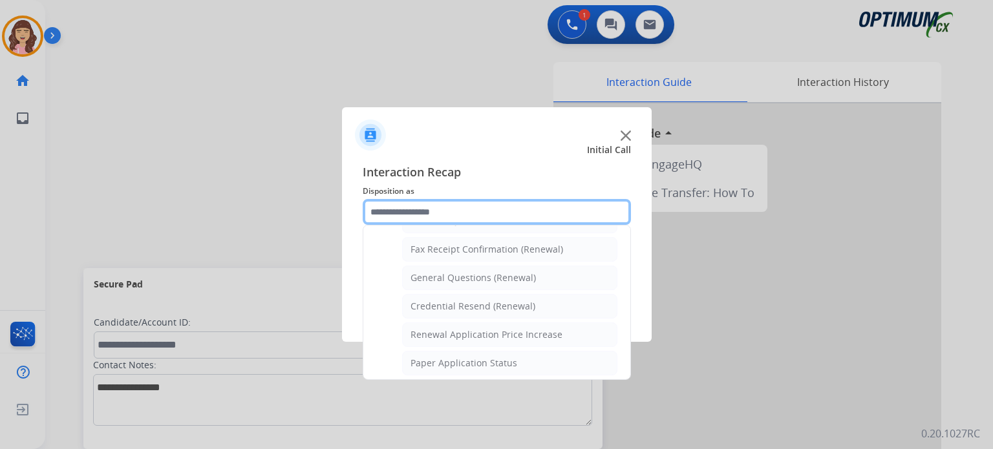
scroll to position [346, 0]
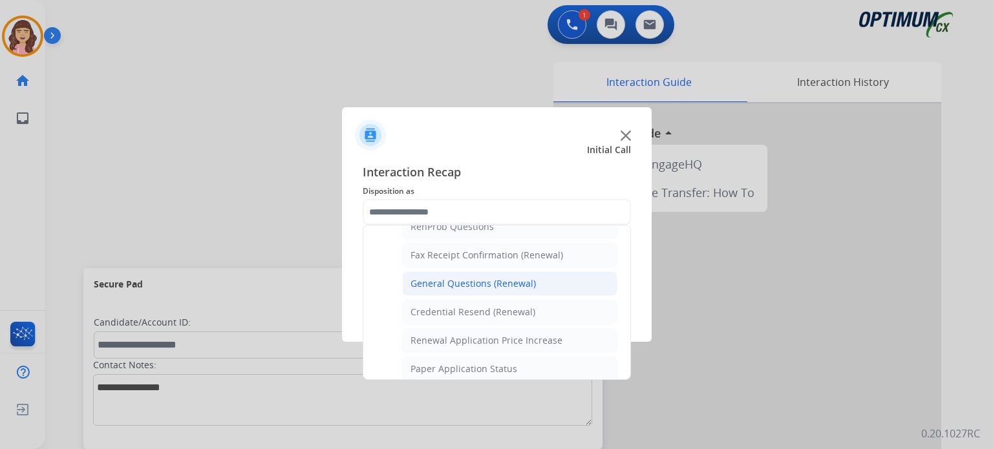
click at [469, 279] on div "General Questions (Renewal)" at bounding box center [473, 283] width 125 height 13
type input "**********"
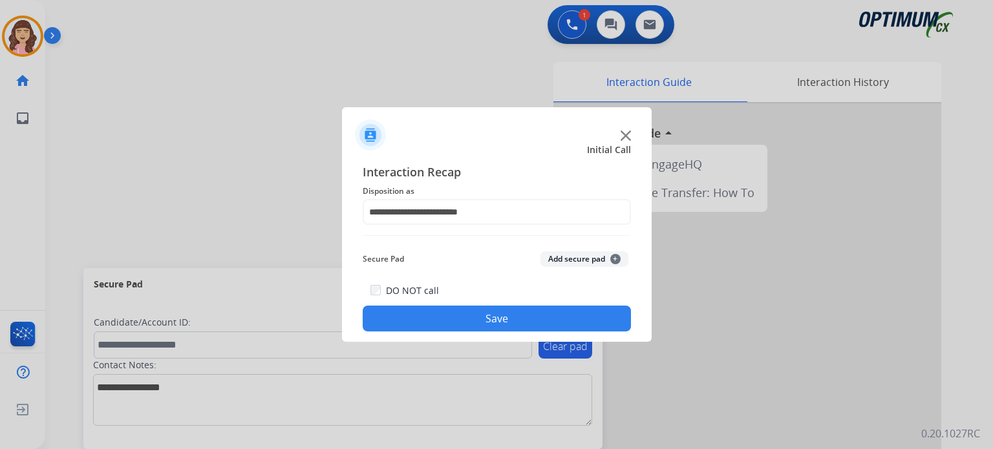
click at [482, 312] on button "Save" at bounding box center [497, 319] width 268 height 26
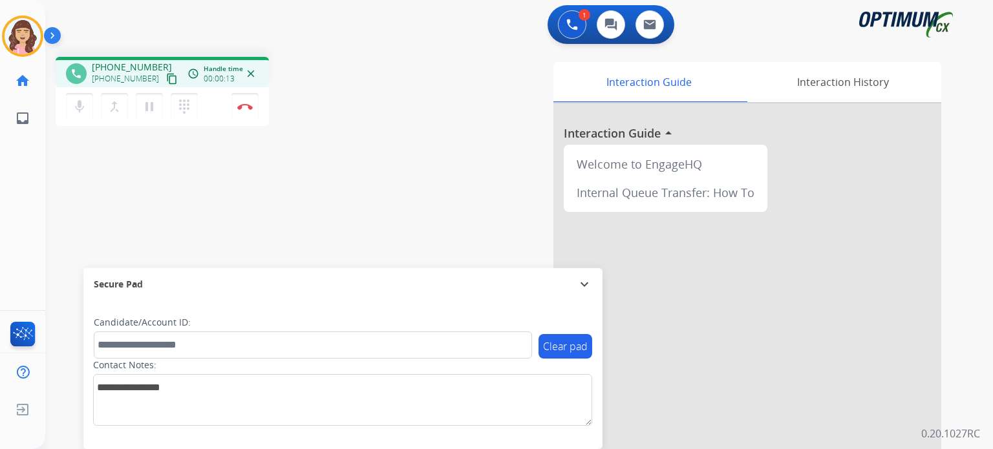
click at [166, 82] on mat-icon "content_copy" at bounding box center [172, 79] width 12 height 12
click at [310, 211] on div "phone [PHONE_NUMBER] [PHONE_NUMBER] content_copy access_time Call metrics Queue…" at bounding box center [503, 316] width 917 height 539
click at [240, 105] on img at bounding box center [245, 106] width 16 height 6
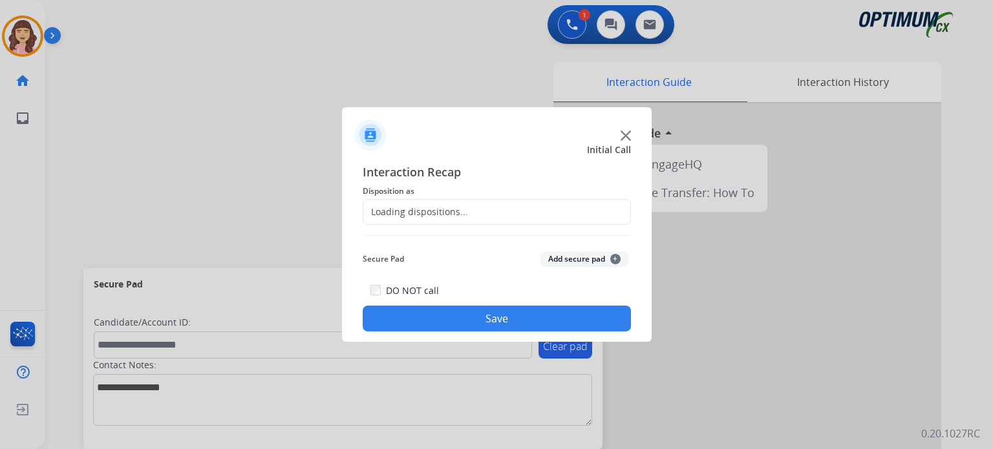
click at [428, 217] on div "Loading dispositions..." at bounding box center [415, 212] width 105 height 13
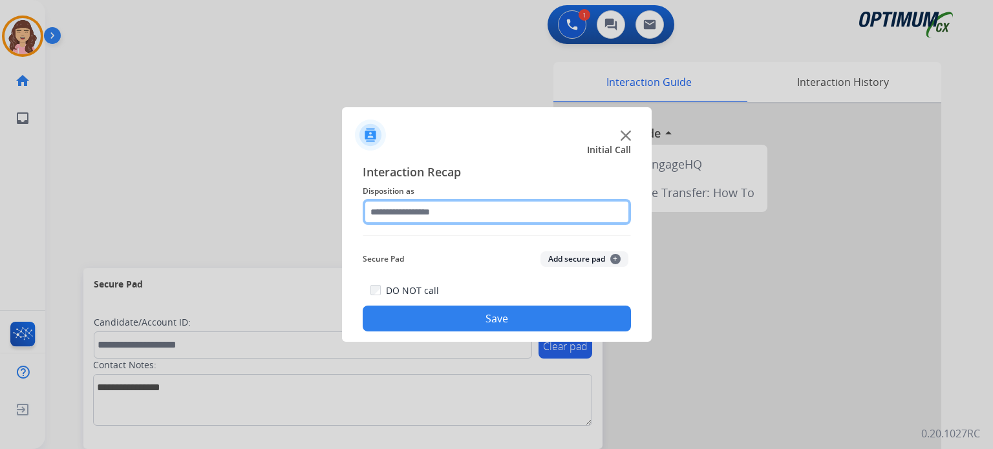
click at [486, 211] on input "text" at bounding box center [497, 212] width 268 height 26
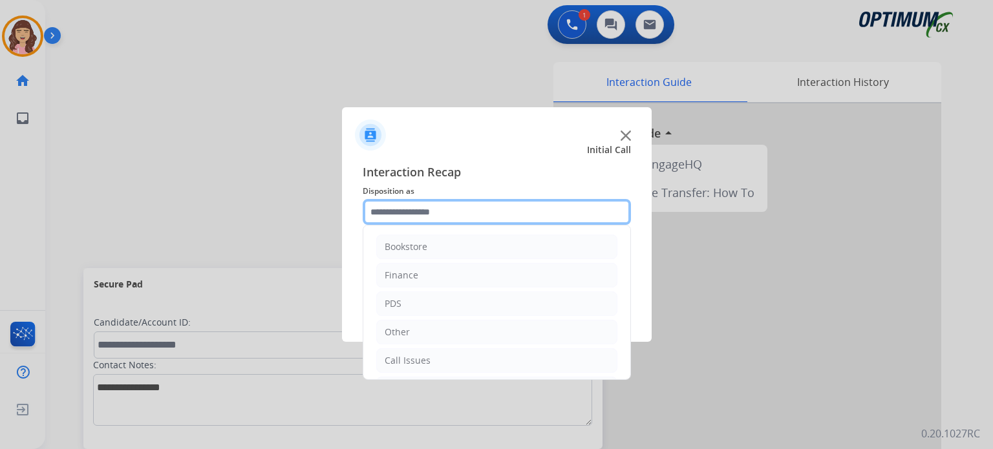
scroll to position [85, 0]
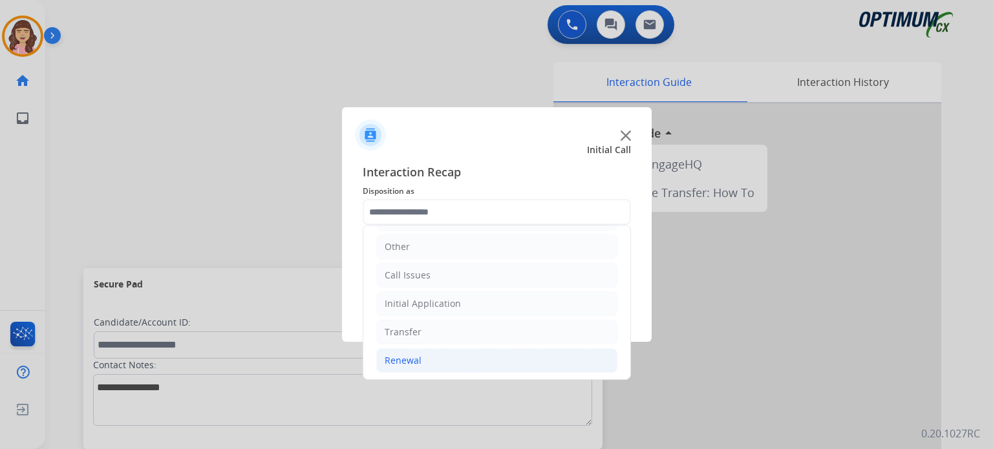
click at [436, 356] on li "Renewal" at bounding box center [496, 360] width 241 height 25
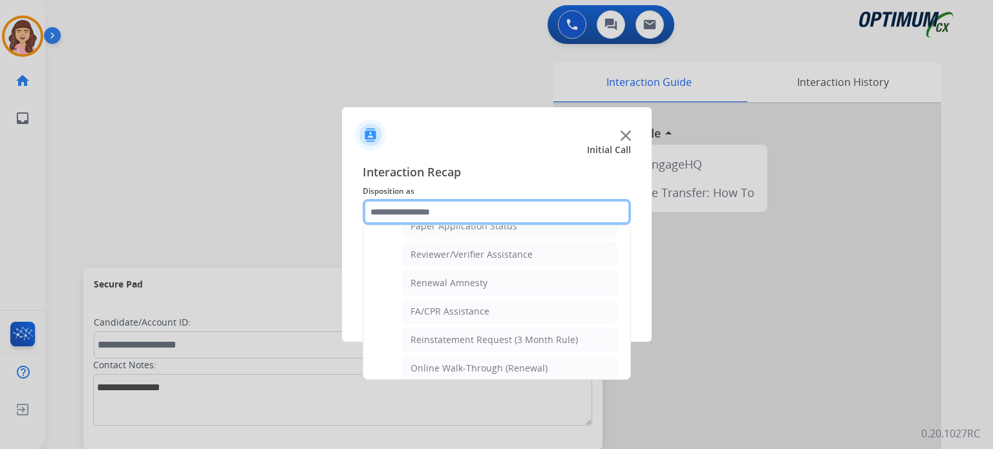
scroll to position [482, 0]
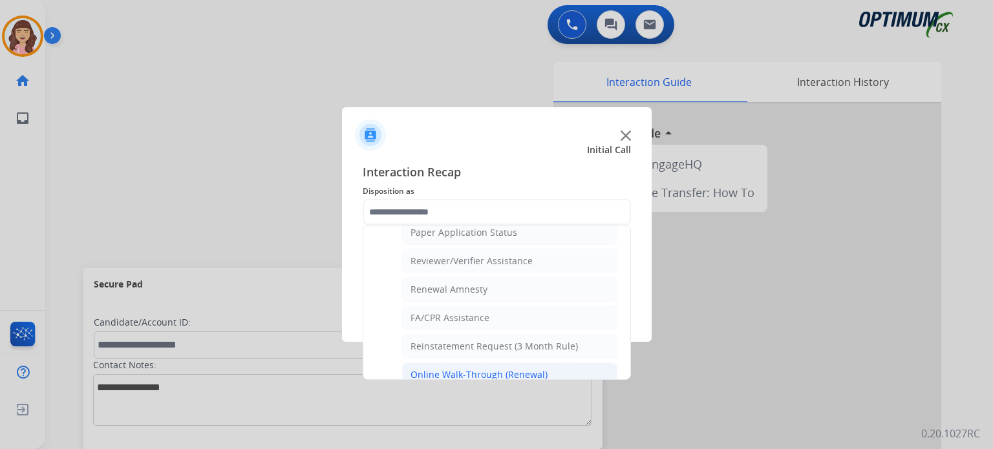
click at [496, 368] on div "Online Walk-Through (Renewal)" at bounding box center [479, 374] width 137 height 13
type input "**********"
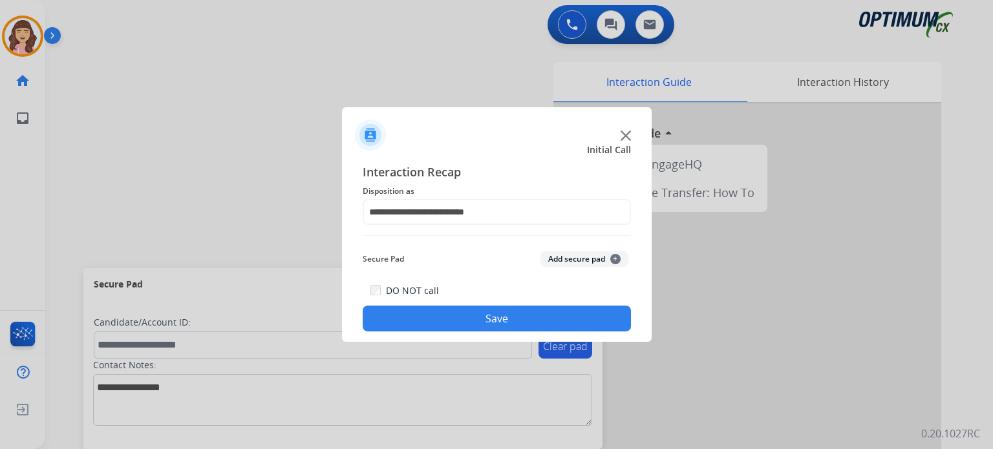
click at [478, 324] on button "Save" at bounding box center [497, 319] width 268 height 26
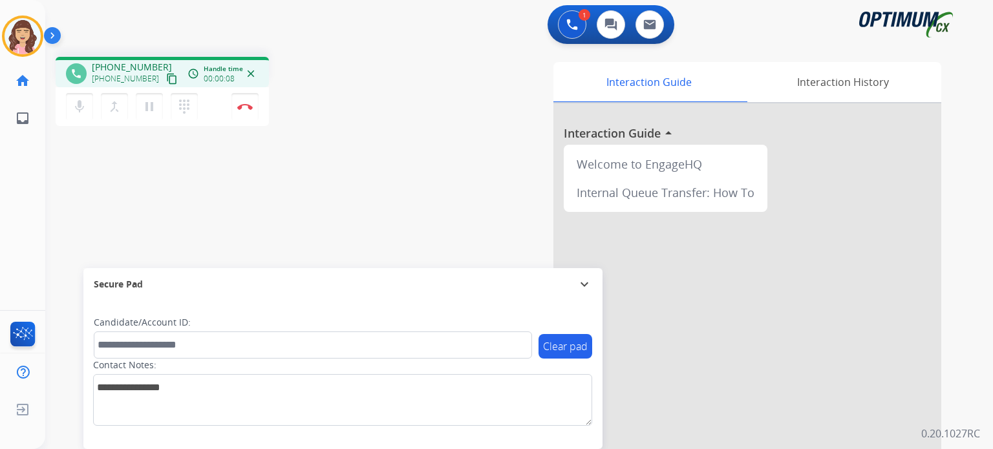
click at [166, 78] on mat-icon "content_copy" at bounding box center [172, 79] width 12 height 12
click at [334, 236] on div "phone [PHONE_NUMBER] [PHONE_NUMBER] content_copy access_time Call metrics Queue…" at bounding box center [503, 316] width 917 height 539
click at [243, 104] on img at bounding box center [245, 106] width 16 height 6
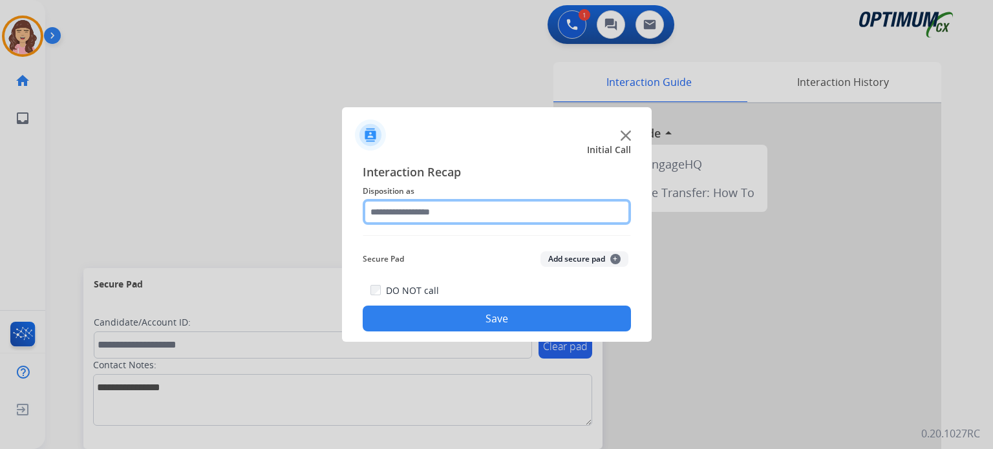
click at [437, 213] on input "text" at bounding box center [497, 212] width 268 height 26
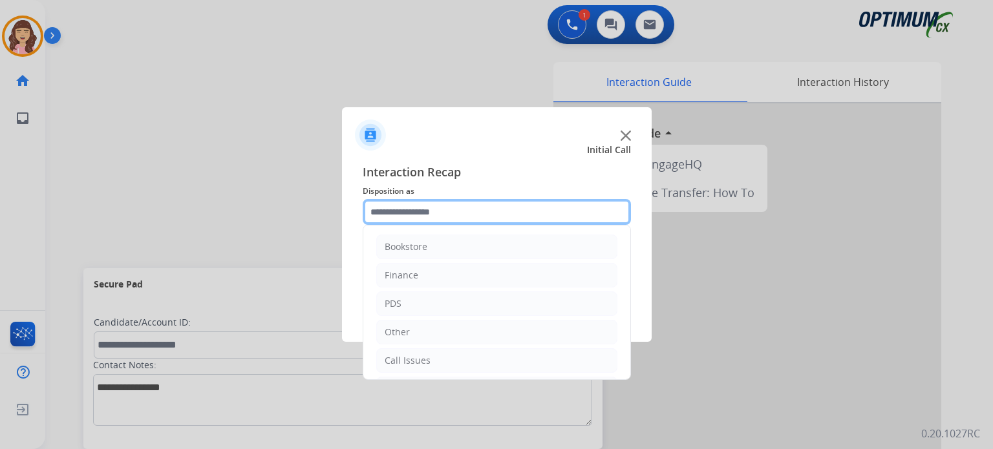
scroll to position [85, 0]
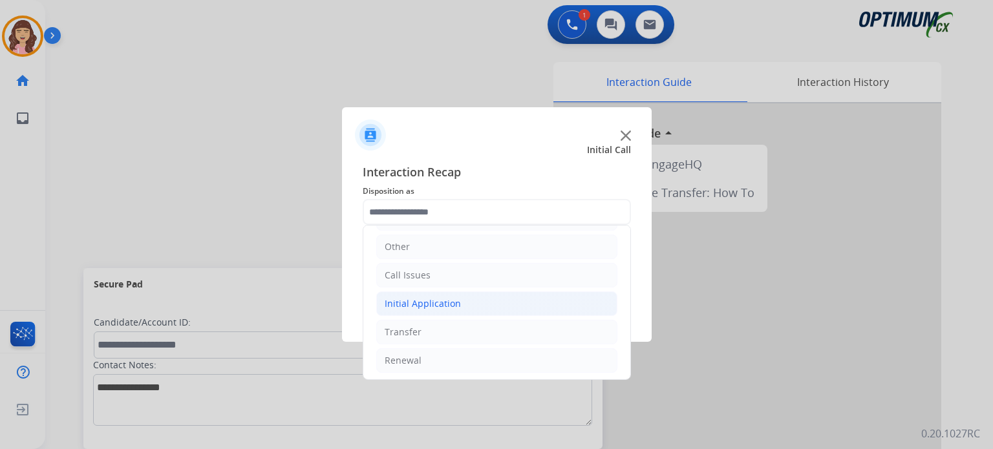
click at [424, 302] on div "Initial Application" at bounding box center [423, 303] width 76 height 13
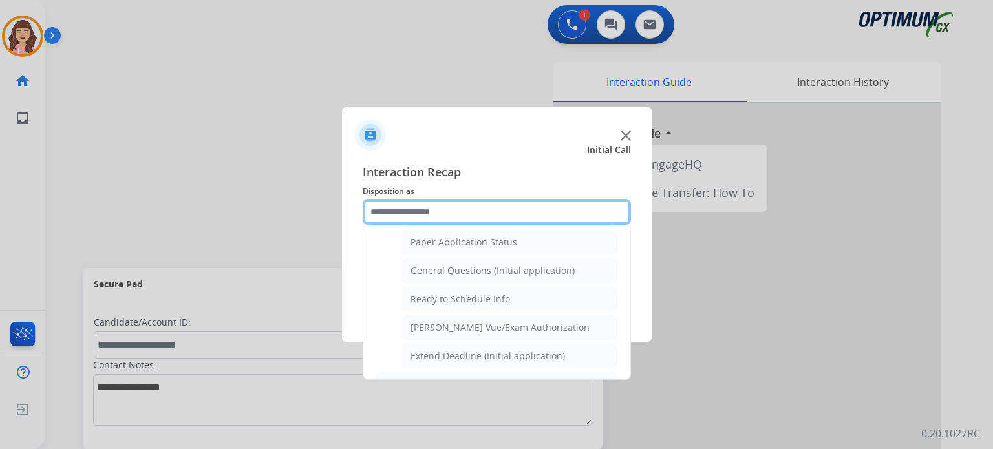
scroll to position [725, 0]
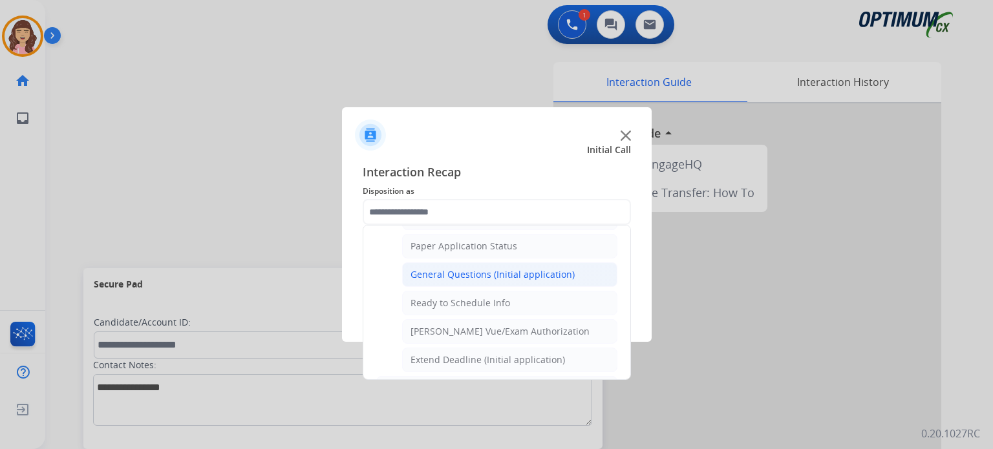
click at [480, 271] on div "General Questions (Initial application)" at bounding box center [493, 274] width 164 height 13
type input "**********"
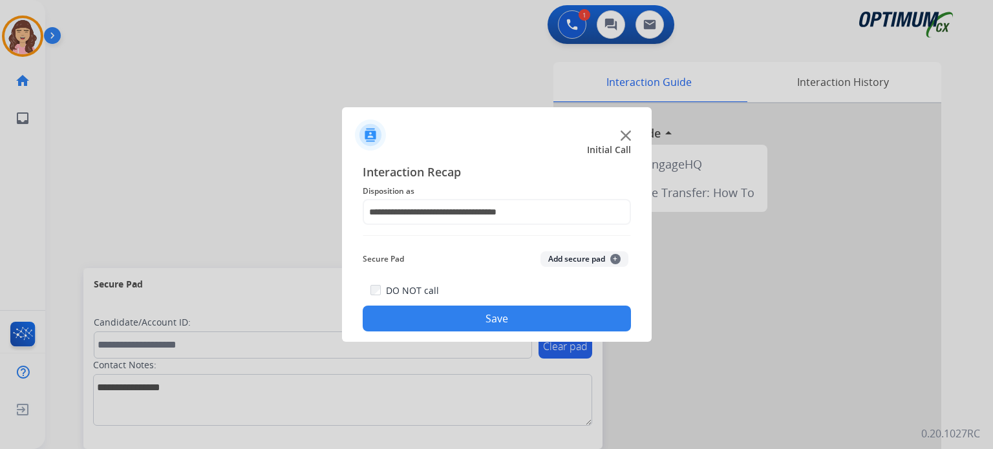
click at [473, 312] on button "Save" at bounding box center [497, 319] width 268 height 26
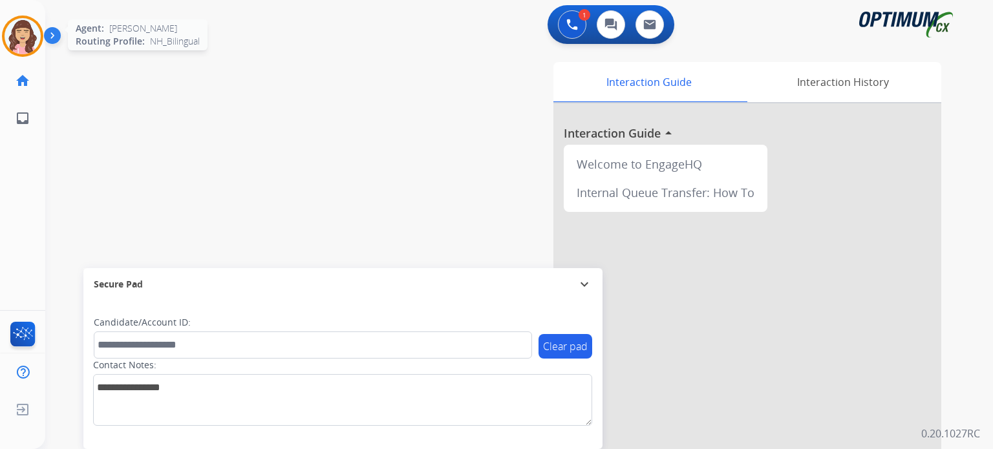
click at [9, 47] on img at bounding box center [23, 36] width 36 height 36
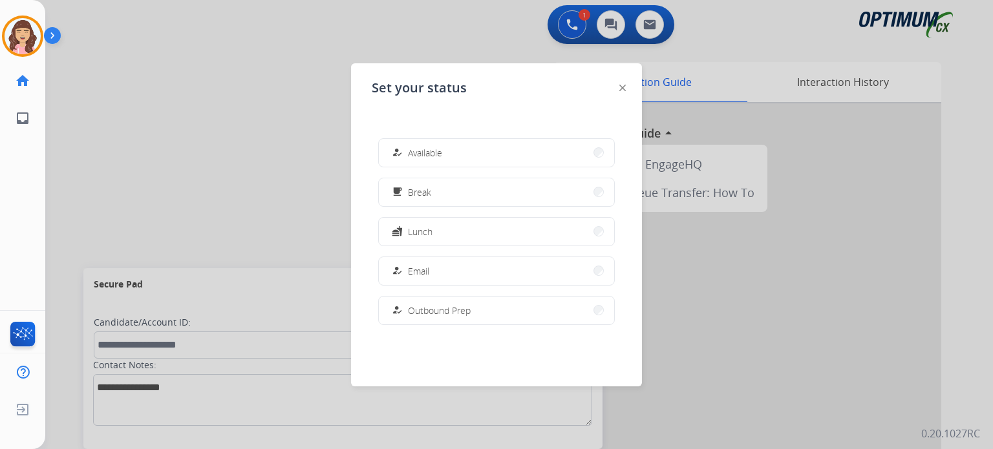
scroll to position [322, 0]
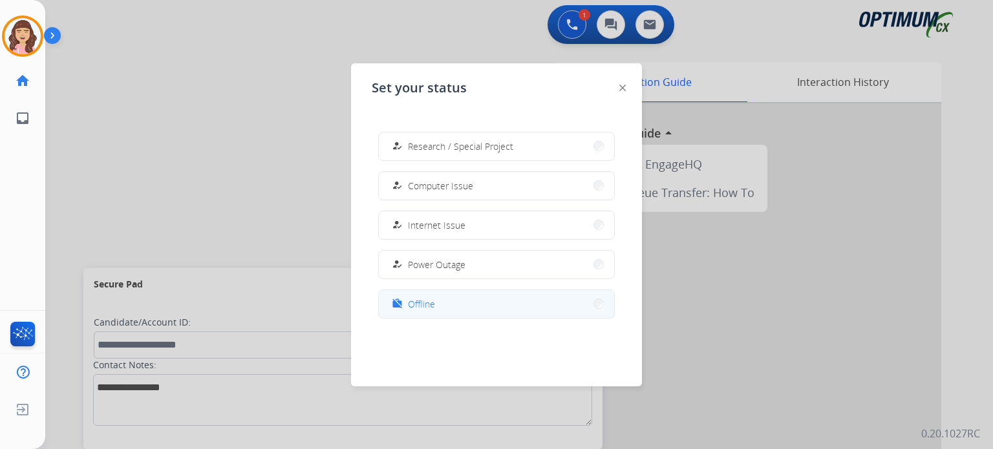
click at [393, 299] on button "work_off Offline" at bounding box center [496, 304] width 235 height 28
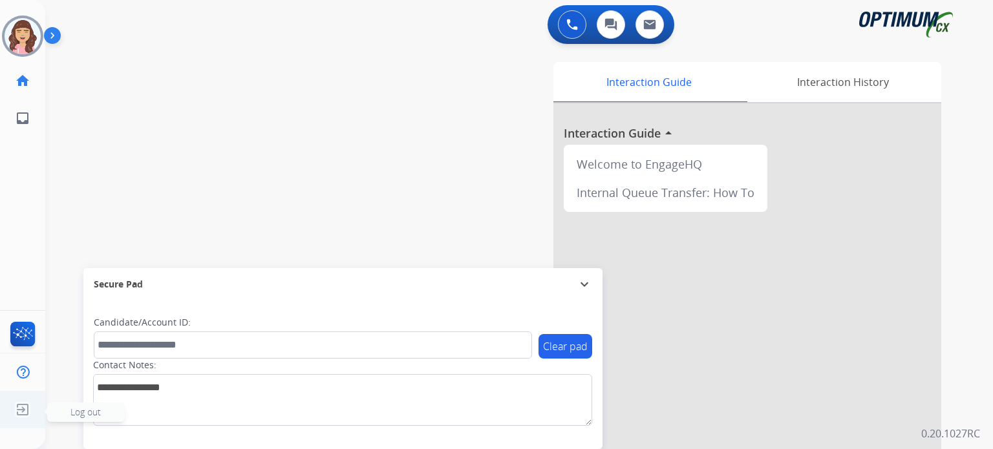
click at [27, 407] on img at bounding box center [22, 410] width 23 height 25
